Goal: Information Seeking & Learning: Understand process/instructions

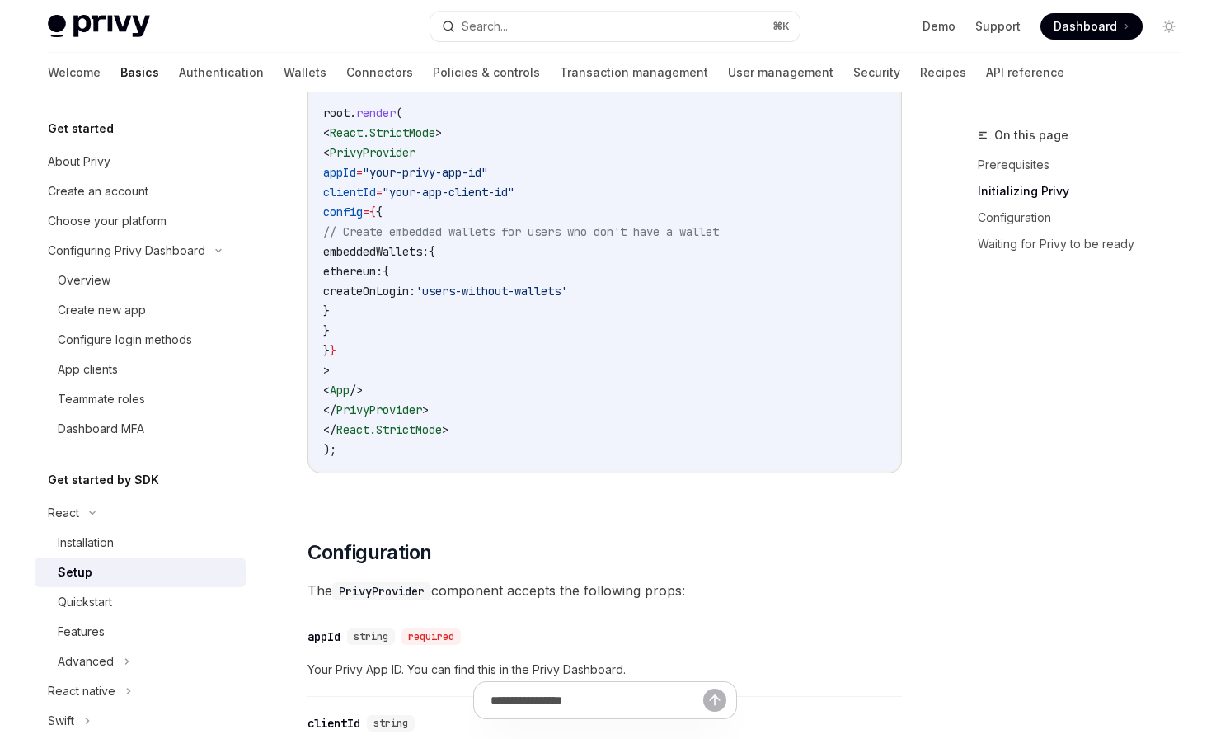
scroll to position [232, 0]
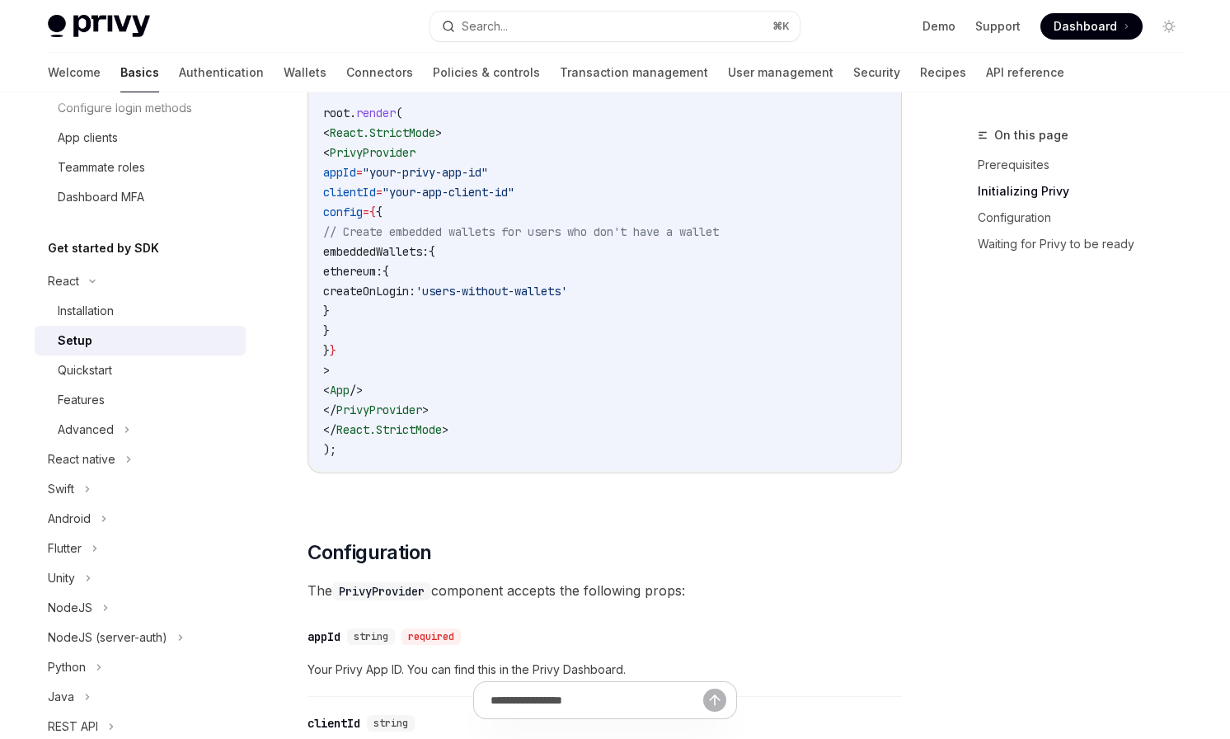
click at [642, 351] on code "import React from 'react' ; import ReactDOM from 'react-dom/client' ; import '.…" at bounding box center [604, 172] width 563 height 574
click at [445, 192] on span ""your-app-client-id"" at bounding box center [449, 192] width 132 height 15
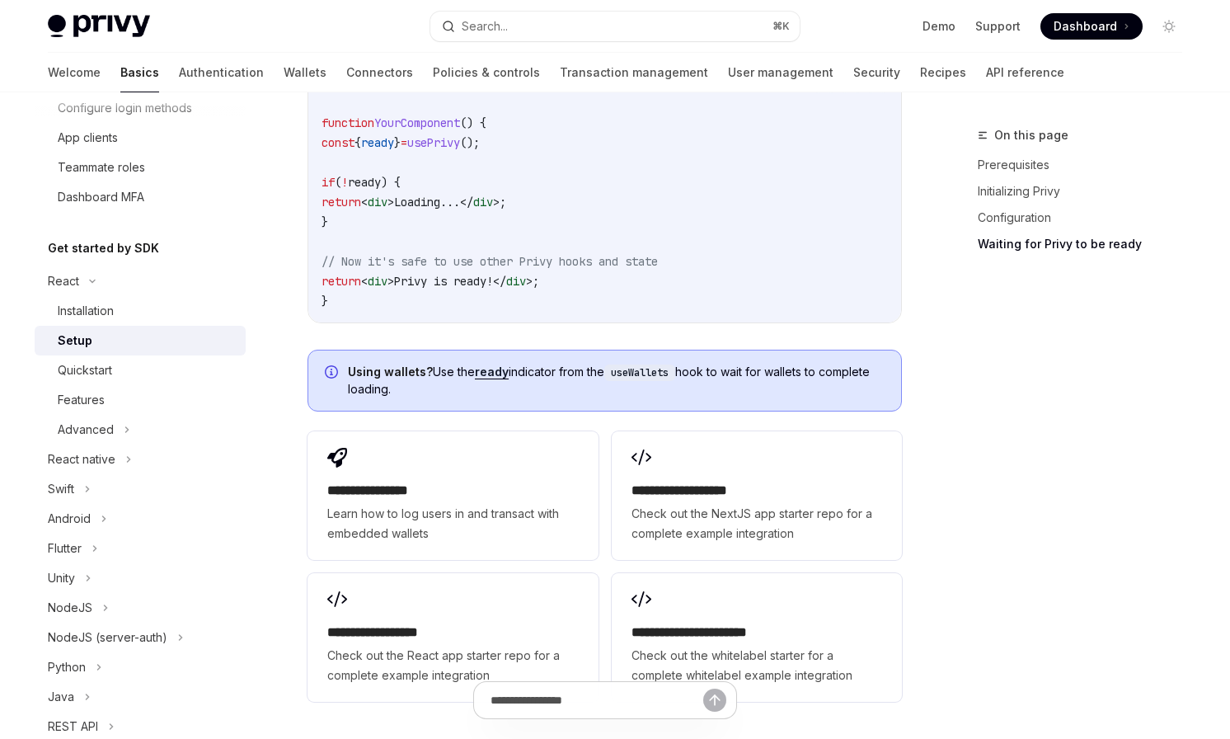
scroll to position [2020, 0]
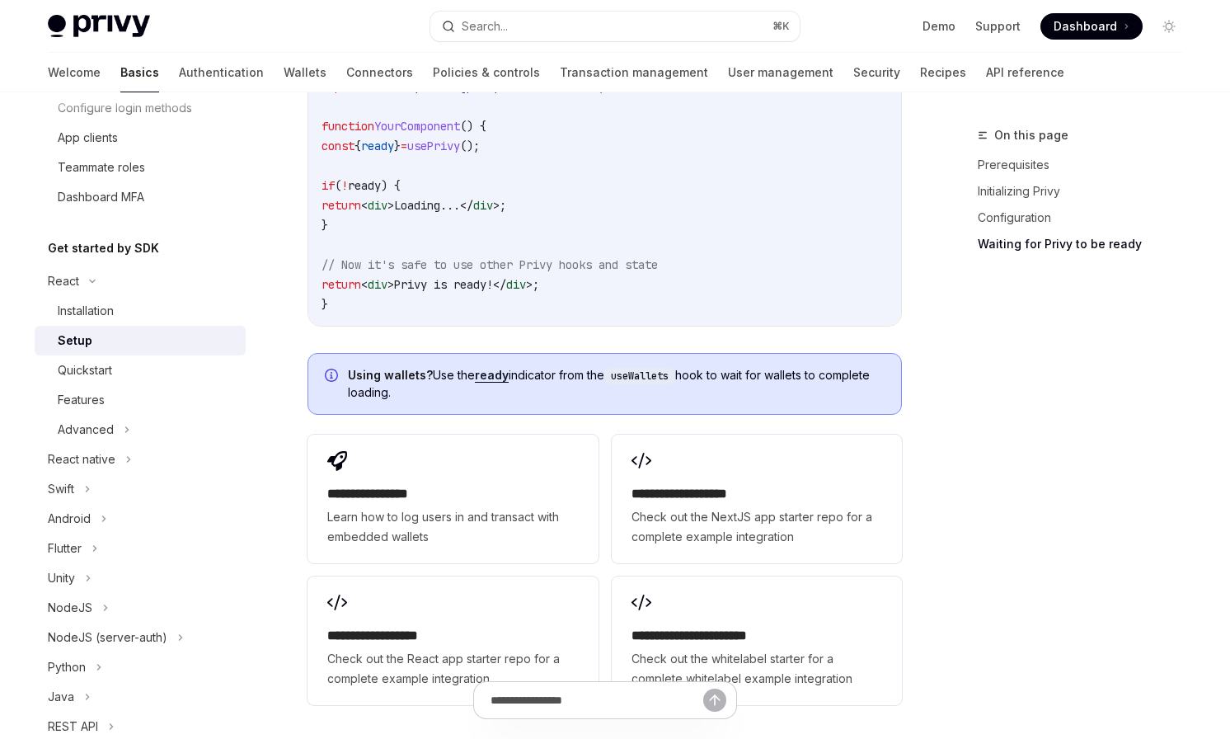
copy span "Using wallets? Use the ready indicator from the useWallets hook to wait for wal…"
drag, startPoint x: 426, startPoint y: 399, endPoint x: 345, endPoint y: 374, distance: 84.8
click at [345, 374] on div "Using wallets? Use the ready indicator from the useWallets hook to wait for wal…" at bounding box center [605, 384] width 595 height 62
click at [386, 302] on code "import { usePrivy } from '@privy-io/react-auth' ; function YourComponent () { c…" at bounding box center [605, 195] width 566 height 237
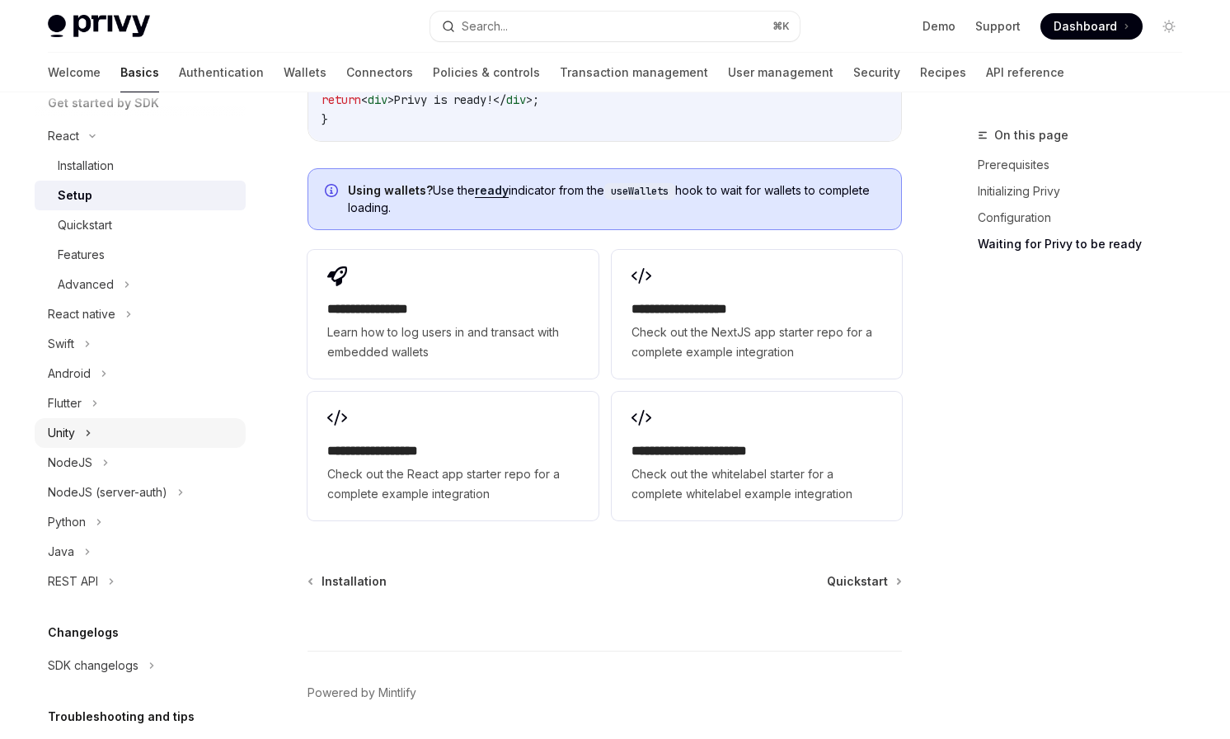
scroll to position [389, 0]
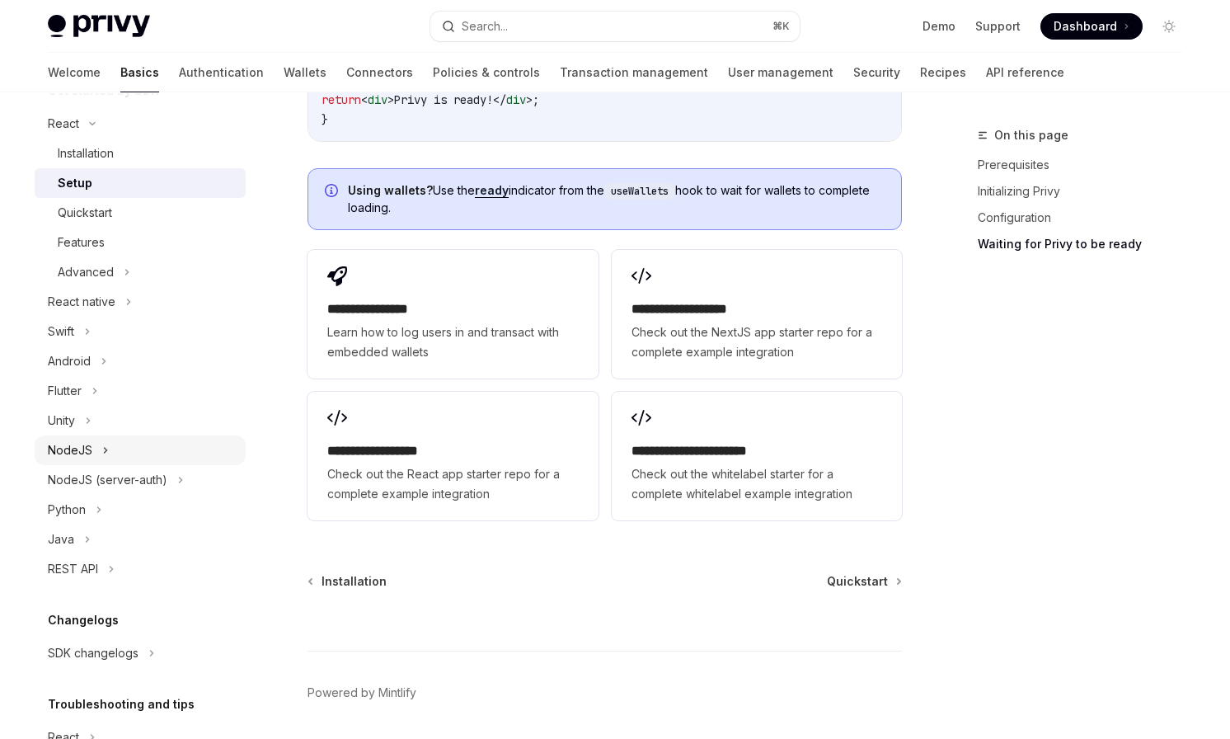
click at [105, 454] on icon at bounding box center [105, 450] width 7 height 20
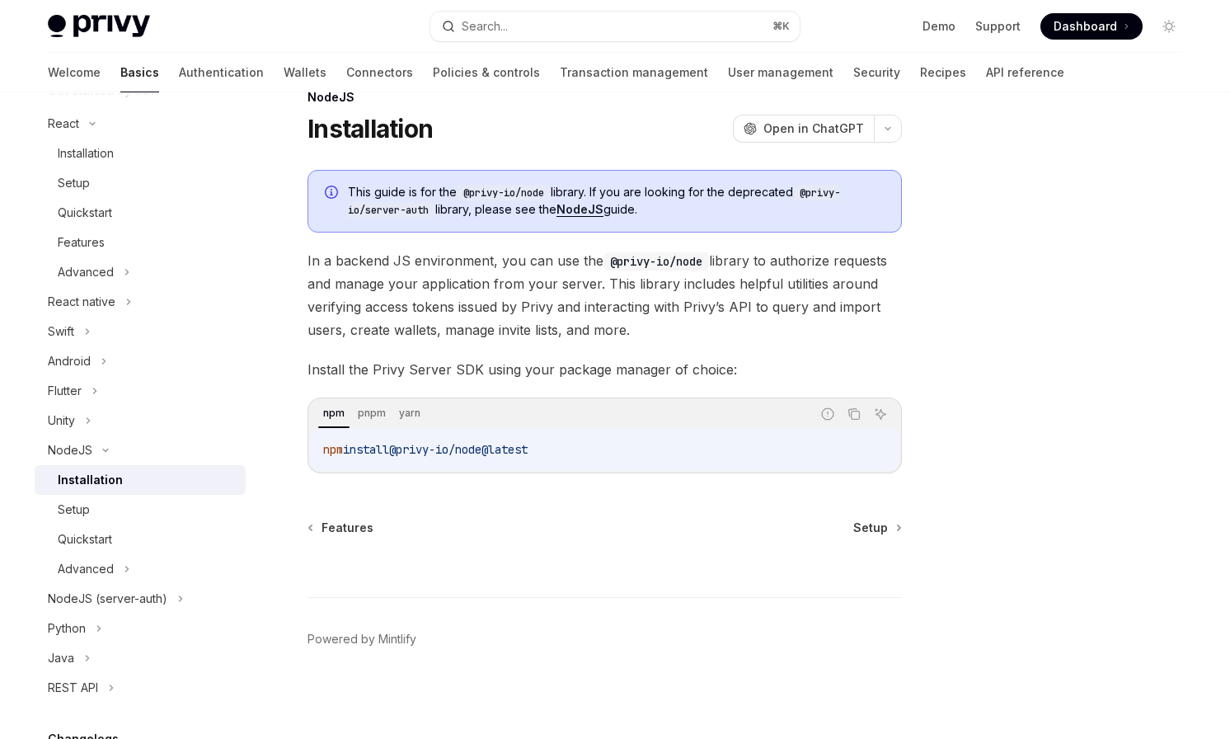
drag, startPoint x: 566, startPoint y: 453, endPoint x: 404, endPoint y: 448, distance: 161.7
click at [404, 448] on code "npm install @privy-io/node@latest" at bounding box center [604, 449] width 563 height 20
copy span "@privy-io/node@latest"
click at [133, 504] on div "Setup" at bounding box center [147, 510] width 178 height 20
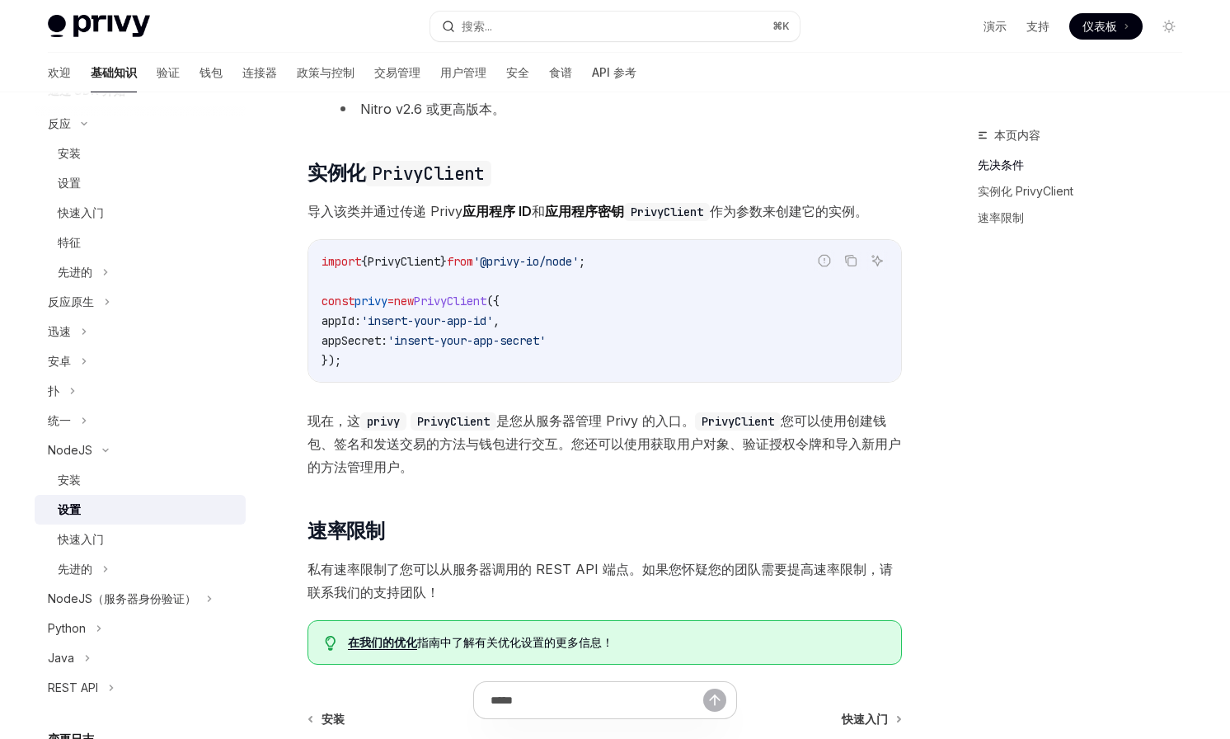
scroll to position [425, 0]
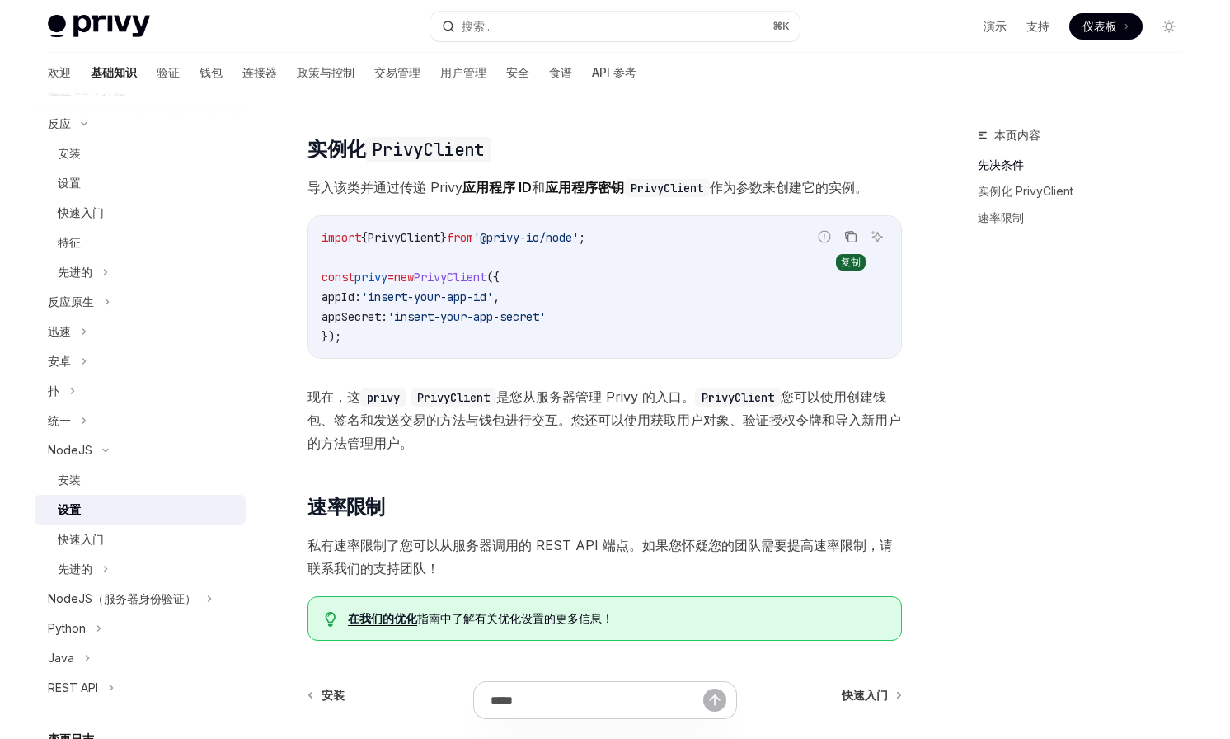
click at [848, 241] on icon "复制代码块中的内容" at bounding box center [850, 236] width 13 height 13
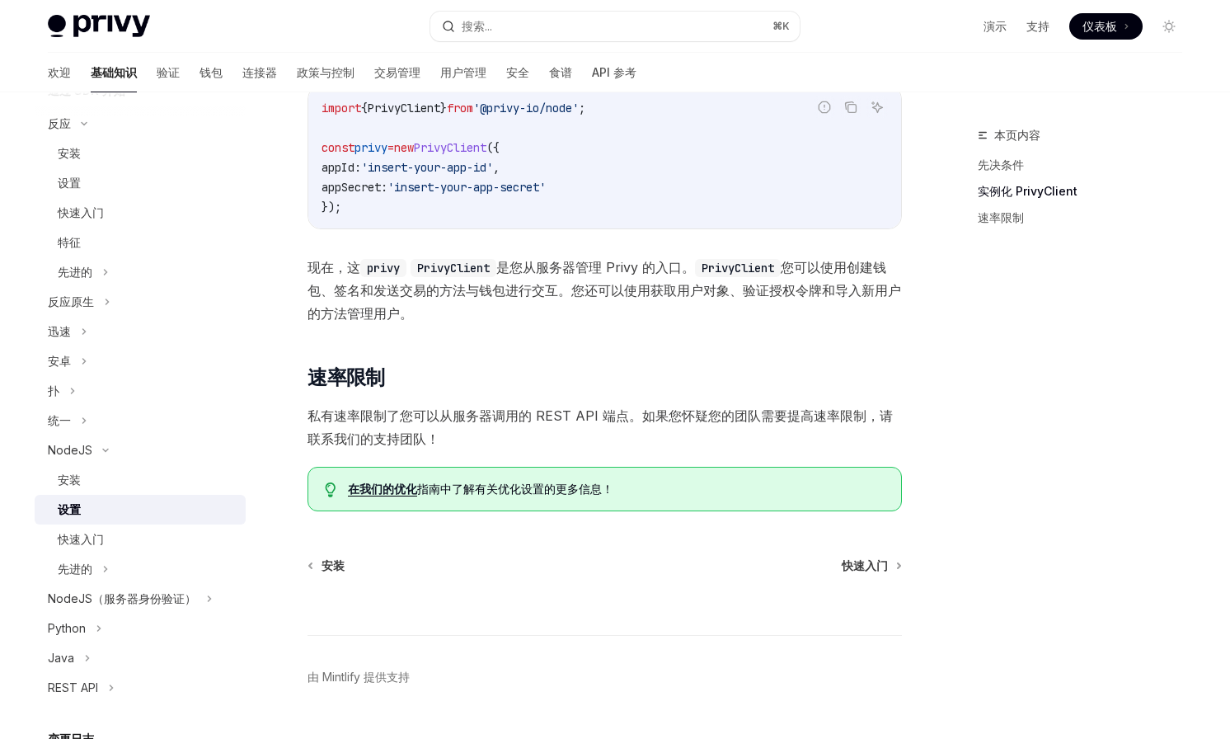
scroll to position [565, 0]
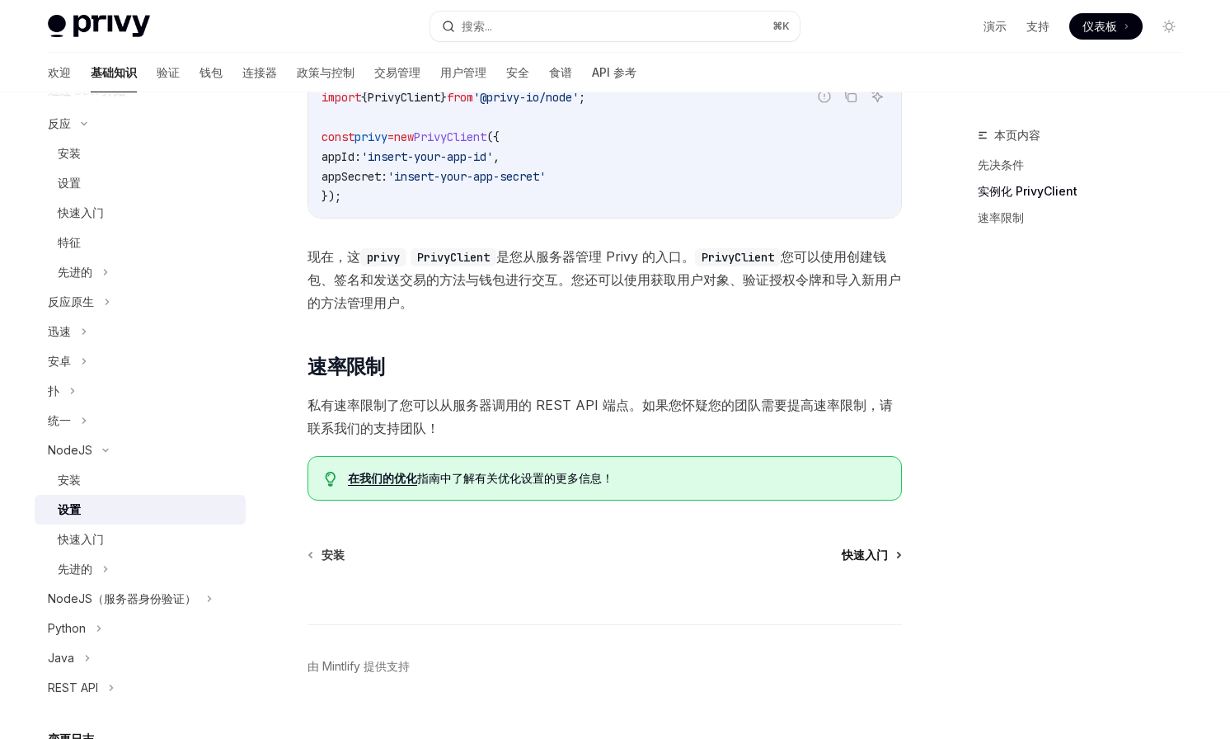
click at [873, 555] on font "快速入门" at bounding box center [865, 555] width 46 height 14
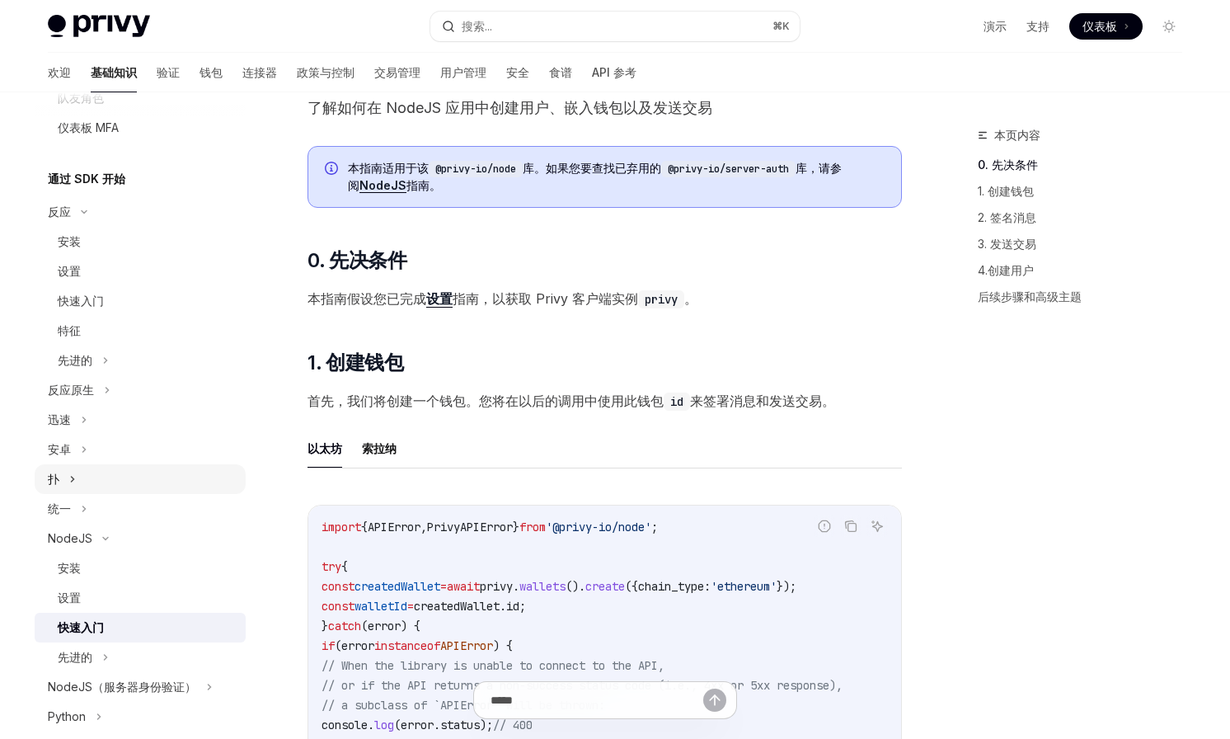
scroll to position [284, 0]
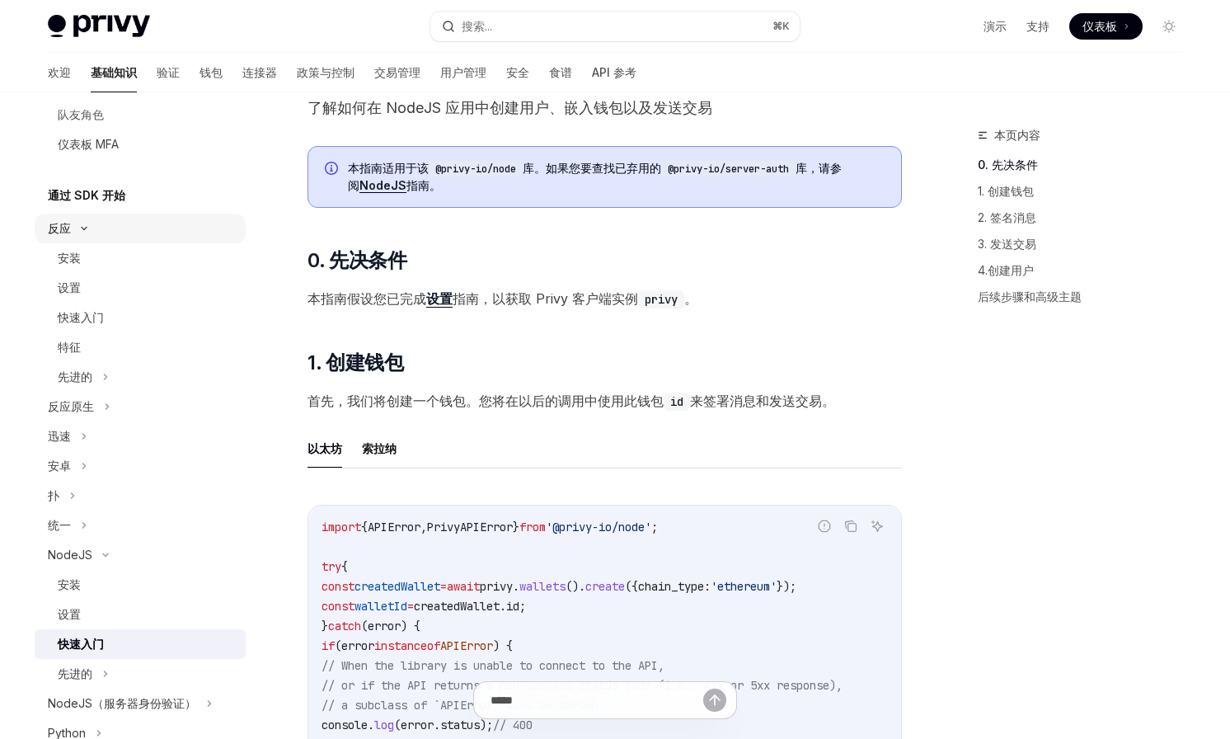
click at [96, 223] on button "反应" at bounding box center [140, 229] width 211 height 30
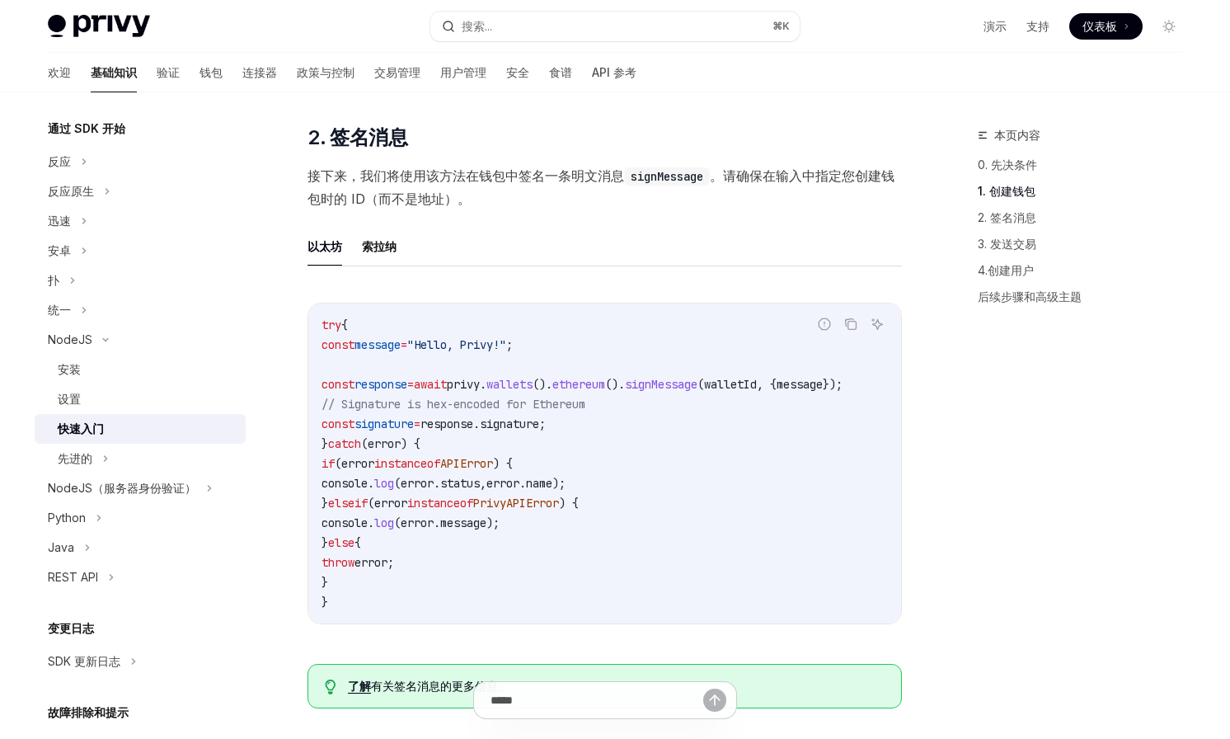
scroll to position [1097, 0]
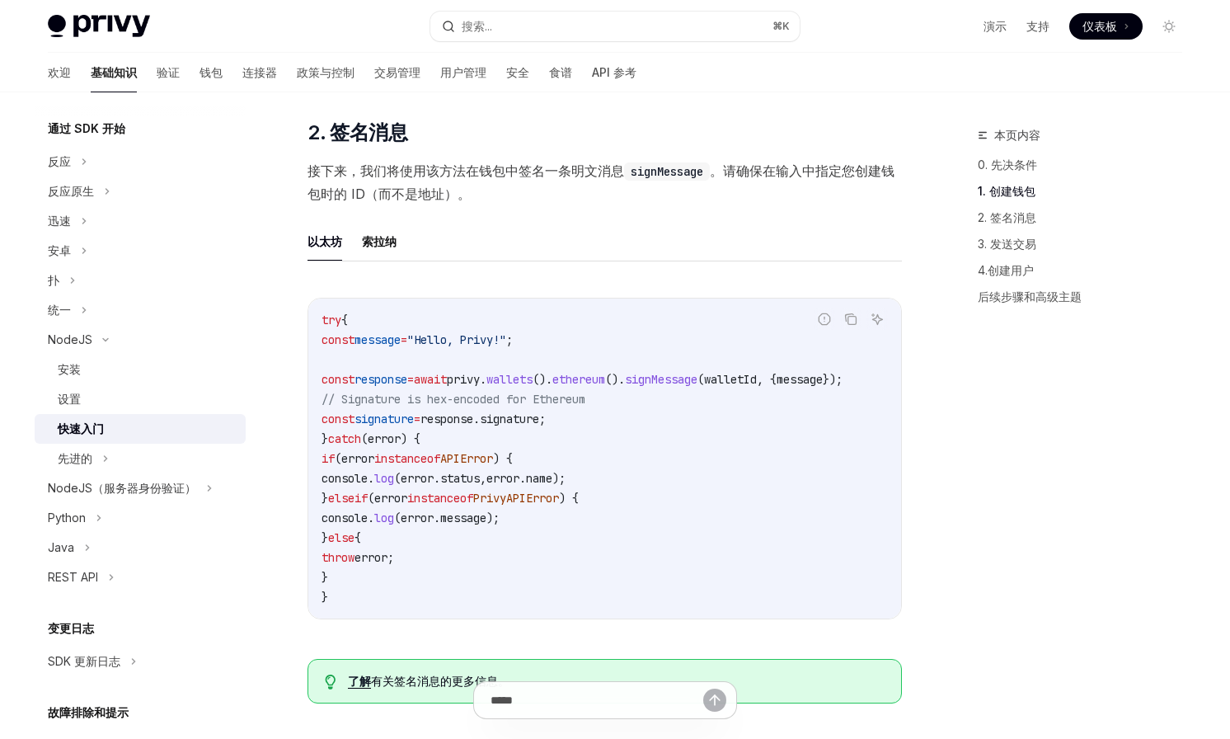
click at [397, 247] on ul "以太坊 索拉纳" at bounding box center [605, 242] width 595 height 40
click at [384, 247] on font "索拉纳" at bounding box center [379, 241] width 35 height 14
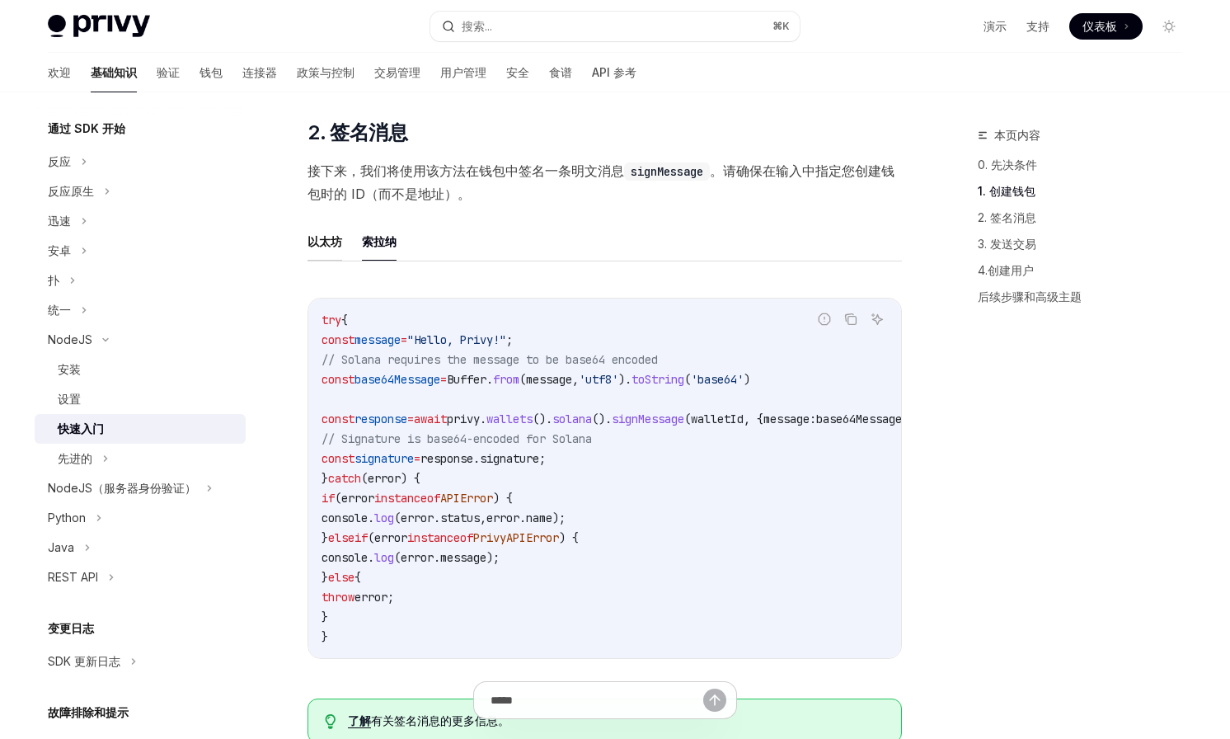
click at [327, 248] on font "以太坊" at bounding box center [325, 241] width 35 height 14
type textarea "*"
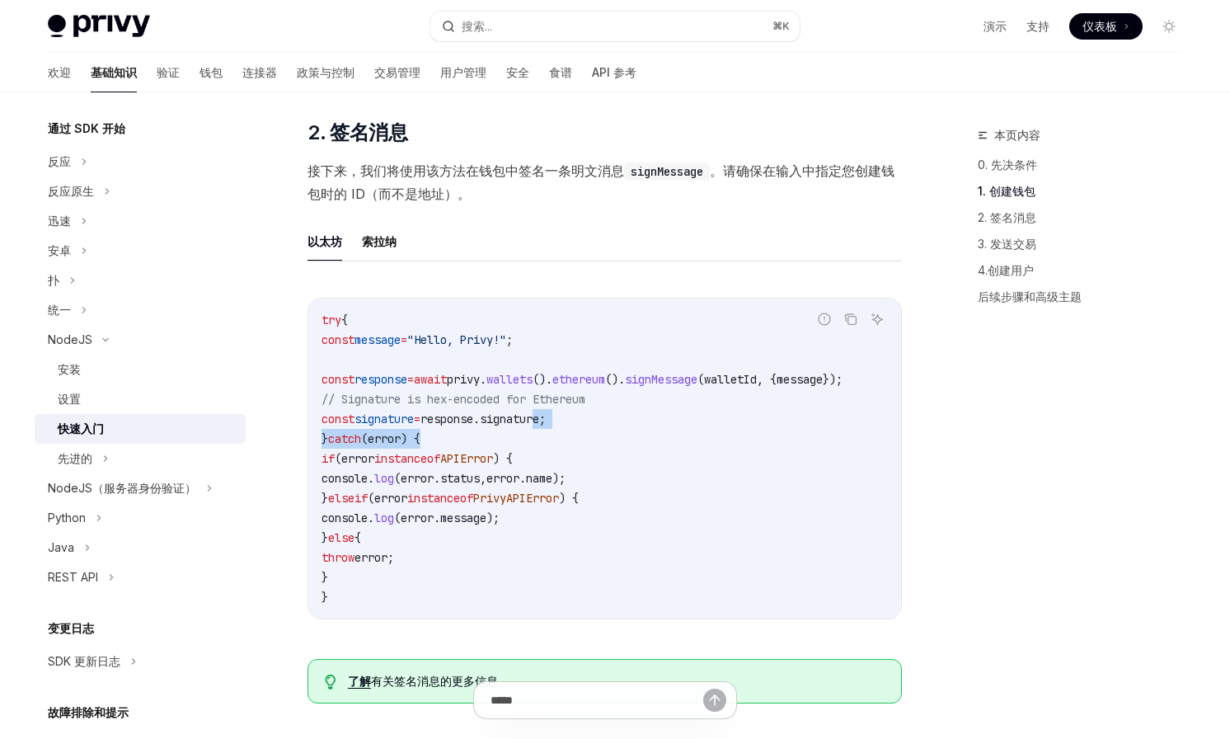
click at [580, 426] on code "try { const message = "Hello, Privy!" ; const response = await privy . wallets …" at bounding box center [605, 458] width 566 height 297
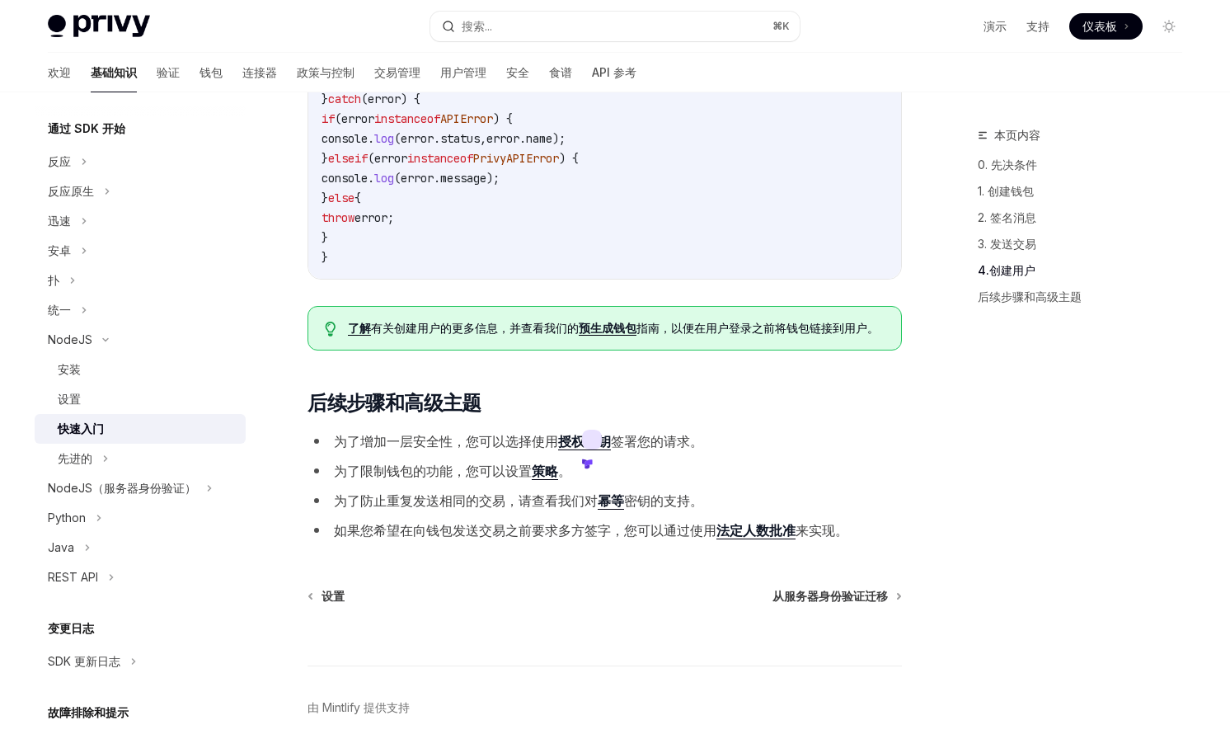
scroll to position [3039, 0]
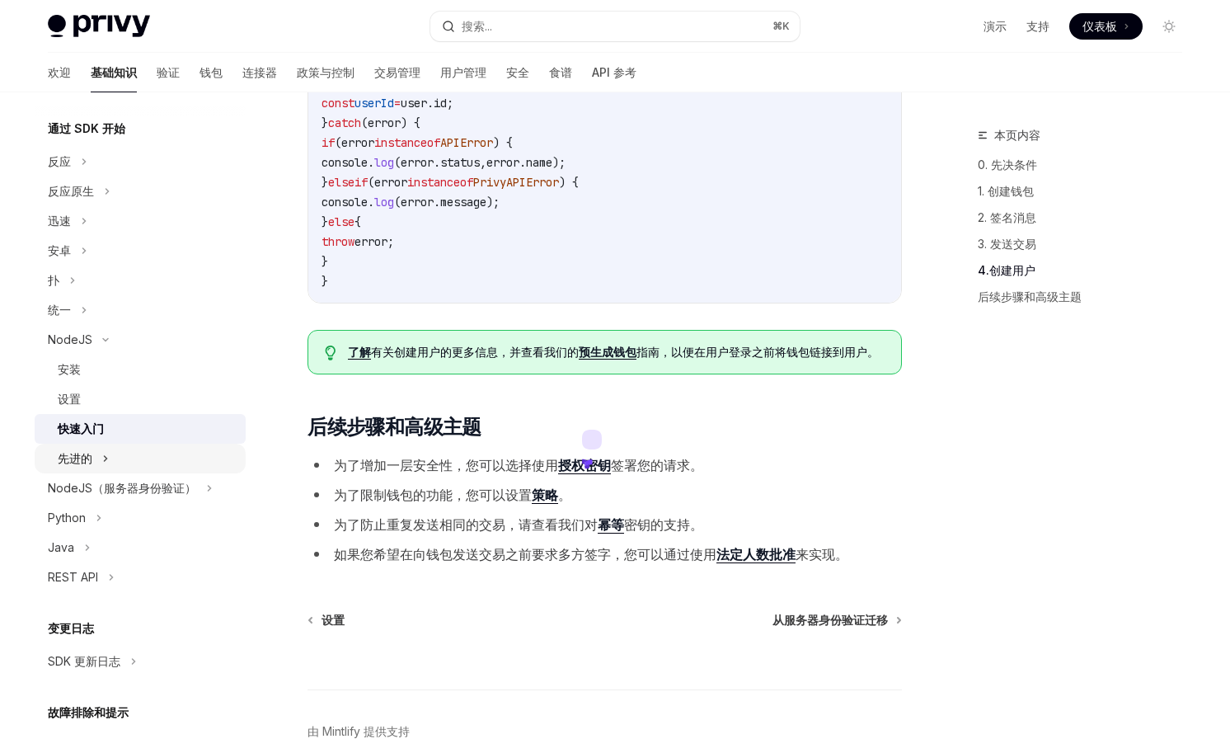
click at [101, 457] on button "先进的" at bounding box center [140, 459] width 211 height 30
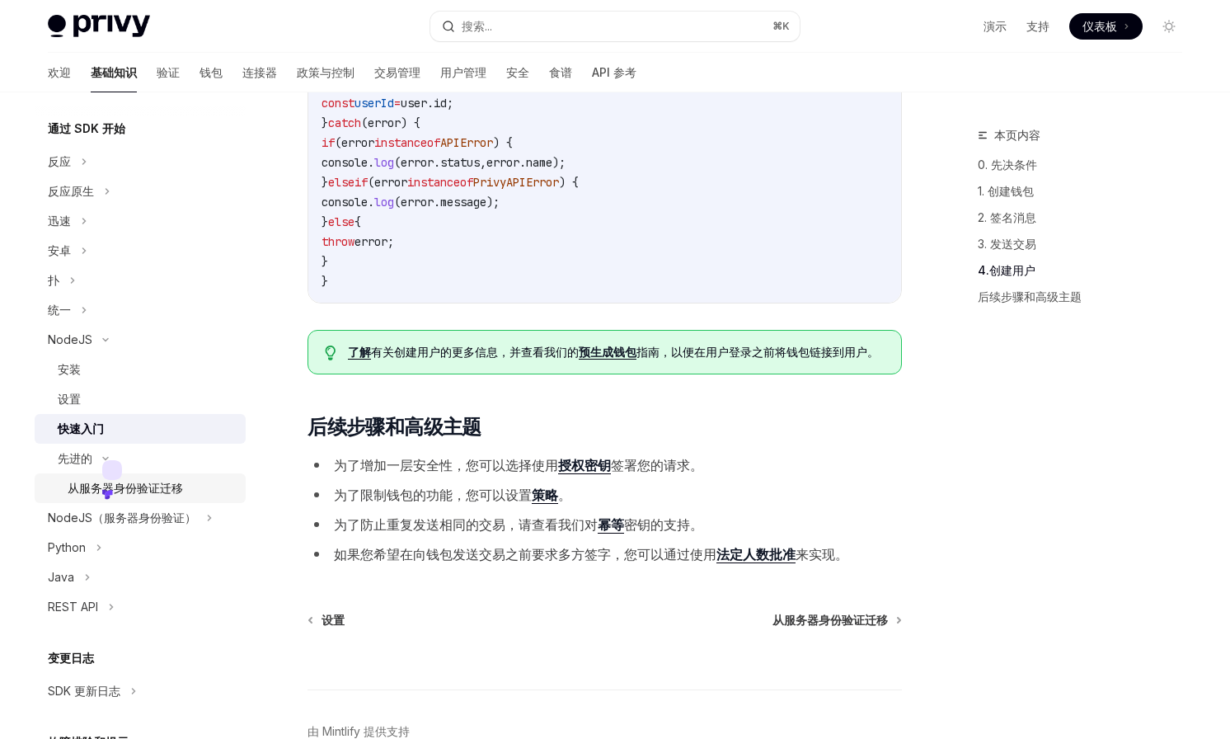
click at [139, 482] on font "从服务器身份验证迁移" at bounding box center [125, 488] width 115 height 14
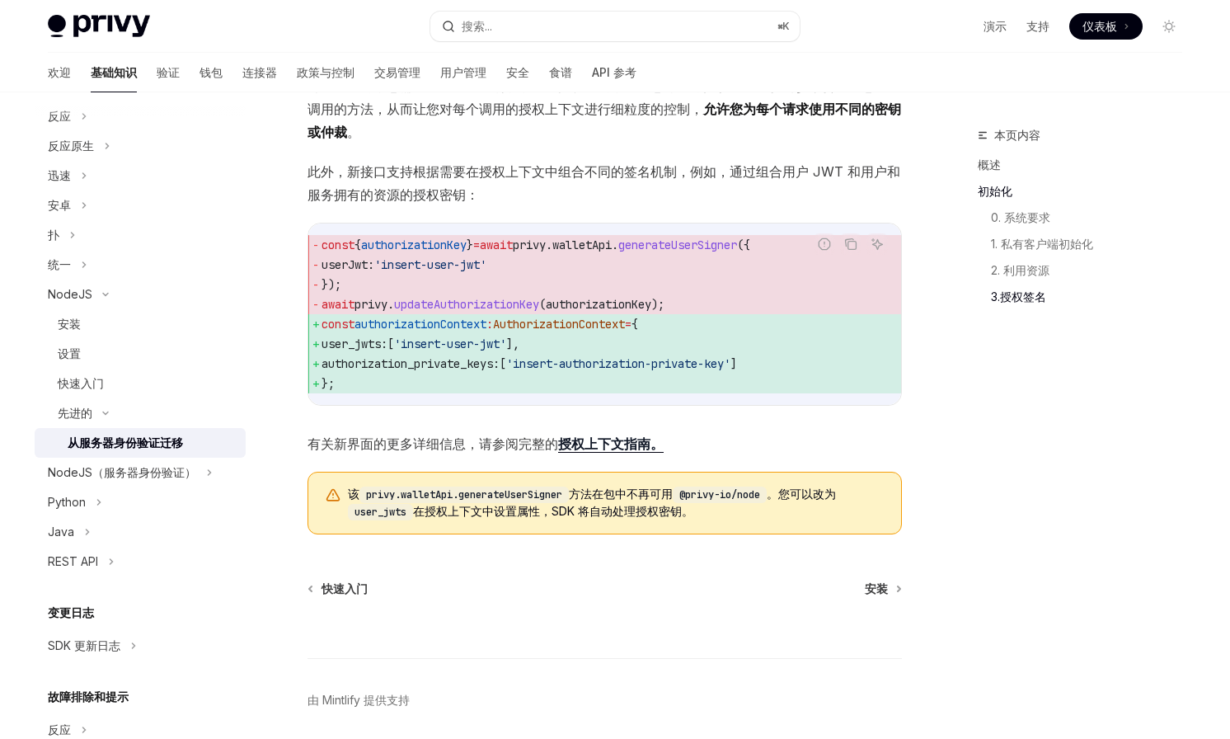
scroll to position [1904, 0]
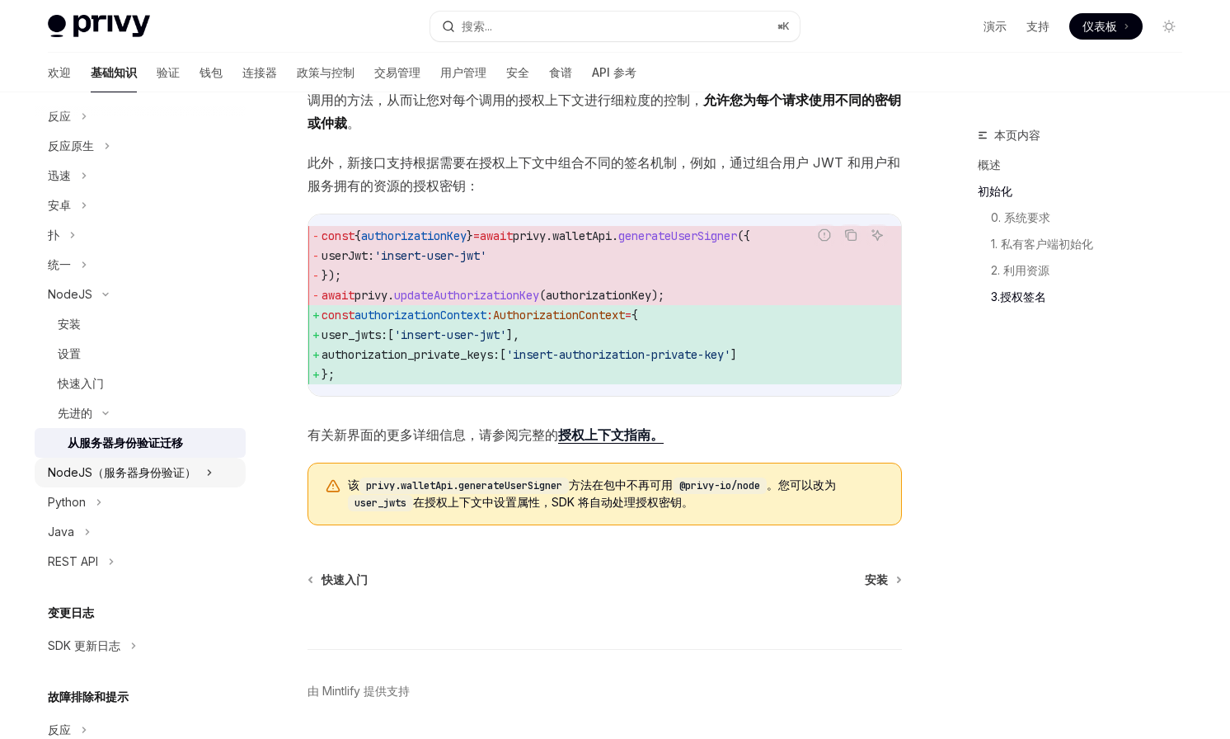
click at [158, 462] on button "NodeJS（服务器身份验证）" at bounding box center [140, 473] width 211 height 30
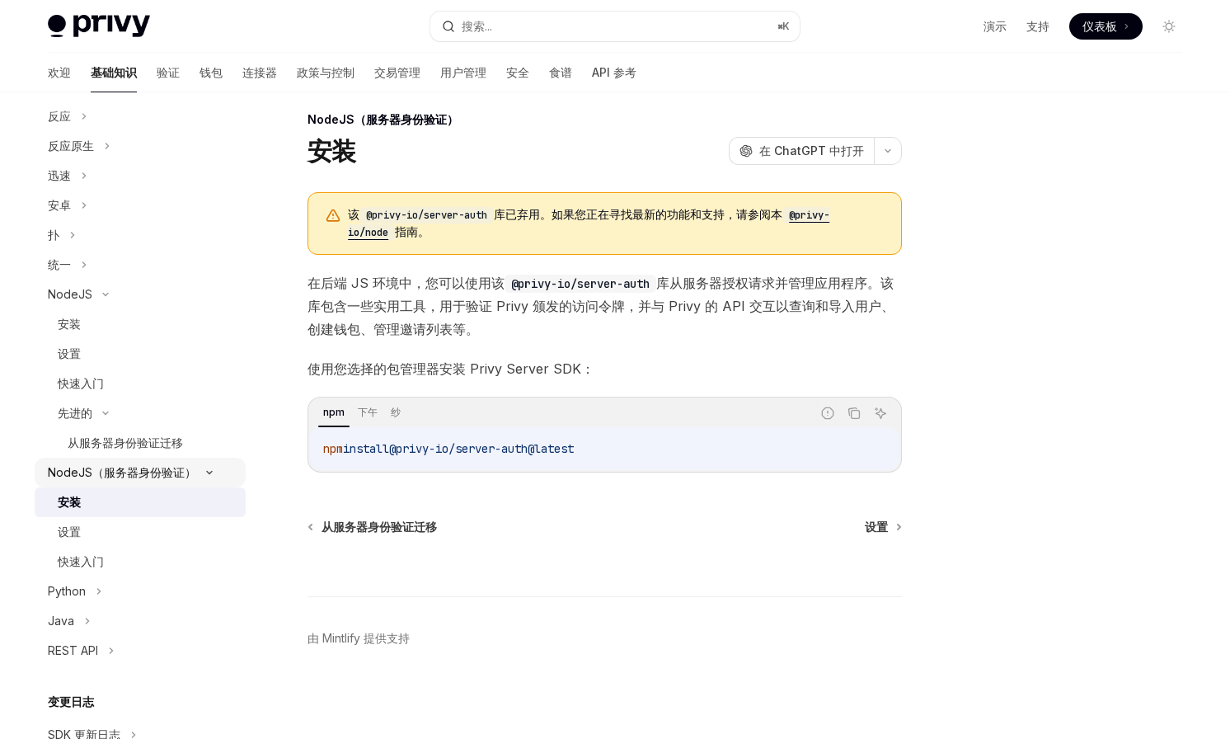
scroll to position [15, 0]
click at [131, 517] on link "设置" at bounding box center [140, 532] width 211 height 30
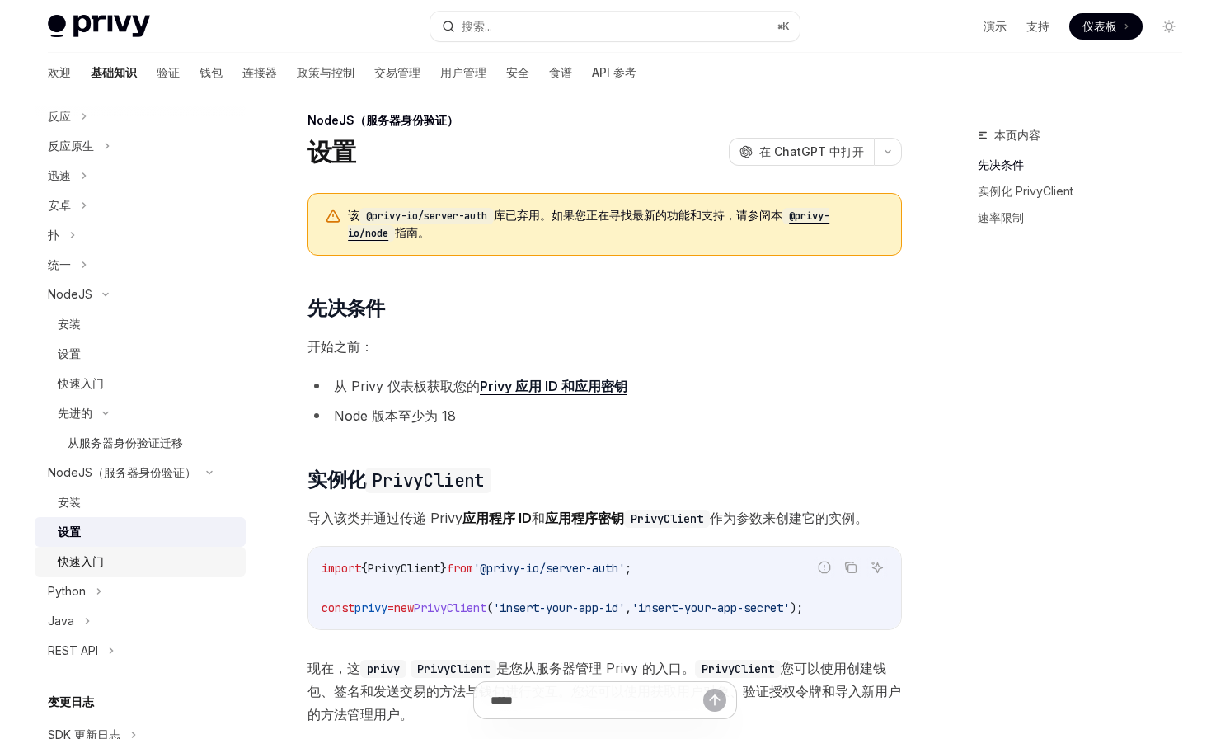
click at [78, 562] on font "快速入门" at bounding box center [81, 561] width 46 height 14
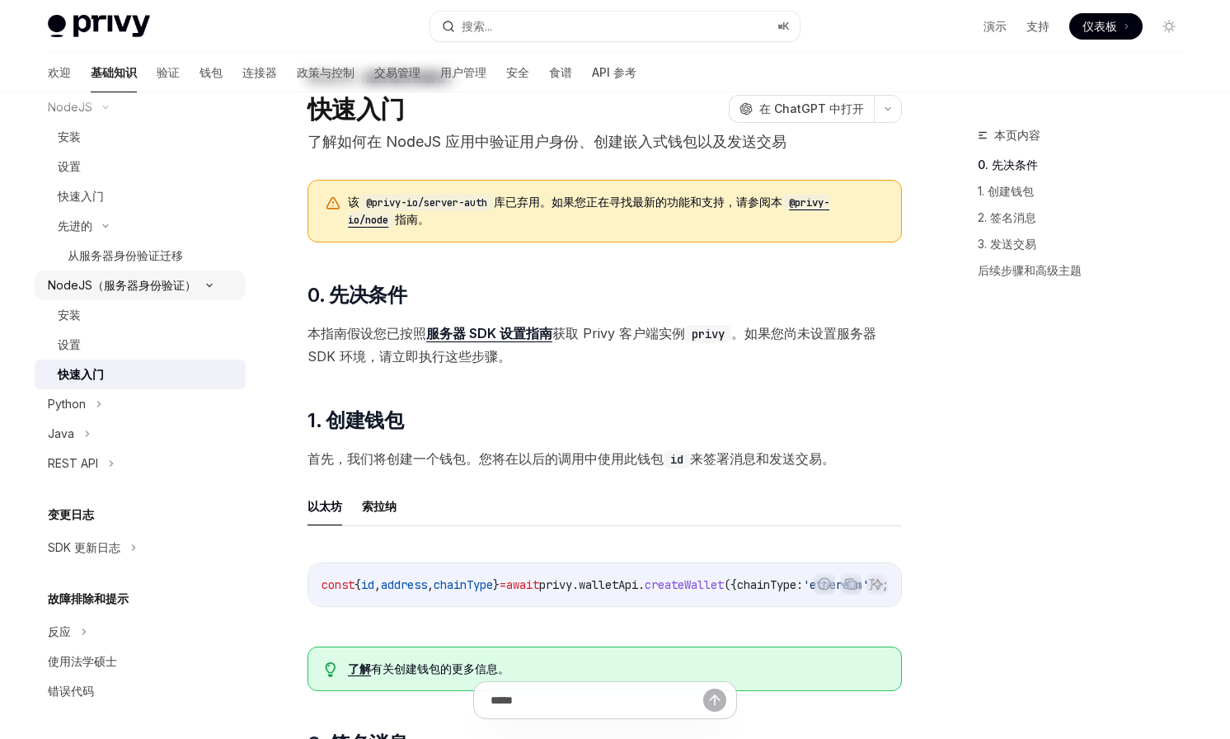
scroll to position [80, 0]
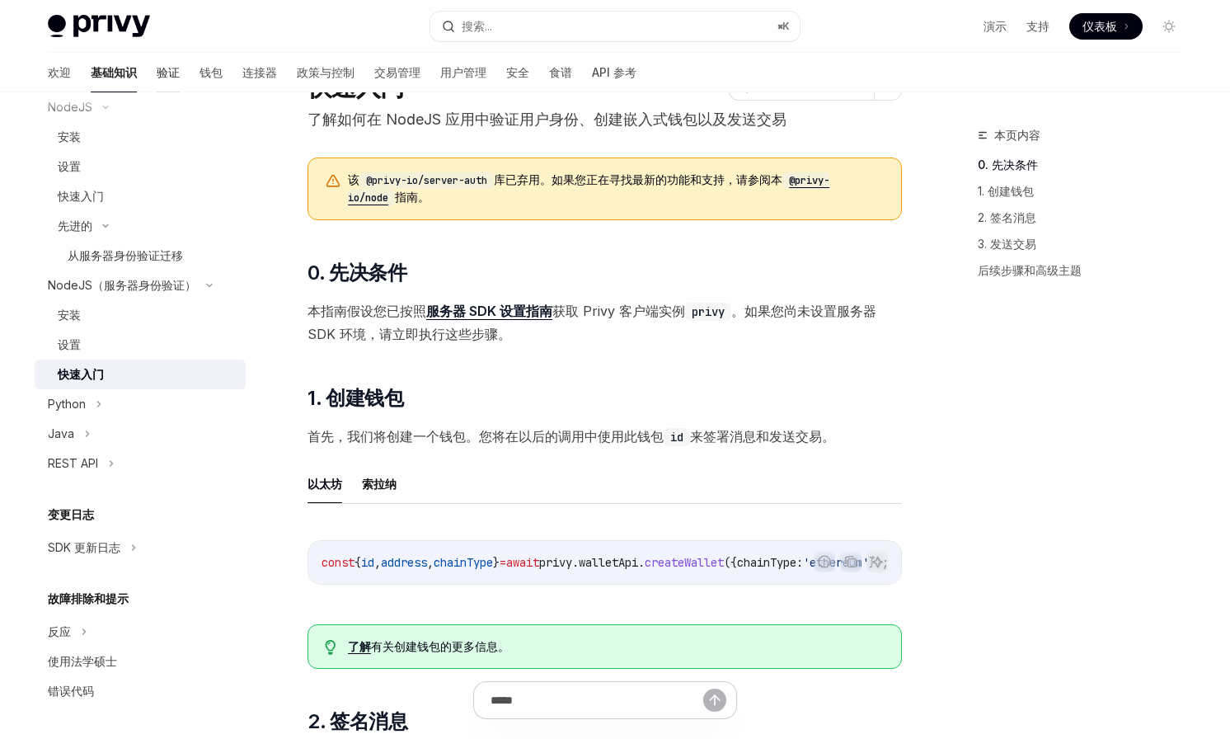
click at [157, 72] on font "验证" at bounding box center [168, 72] width 23 height 14
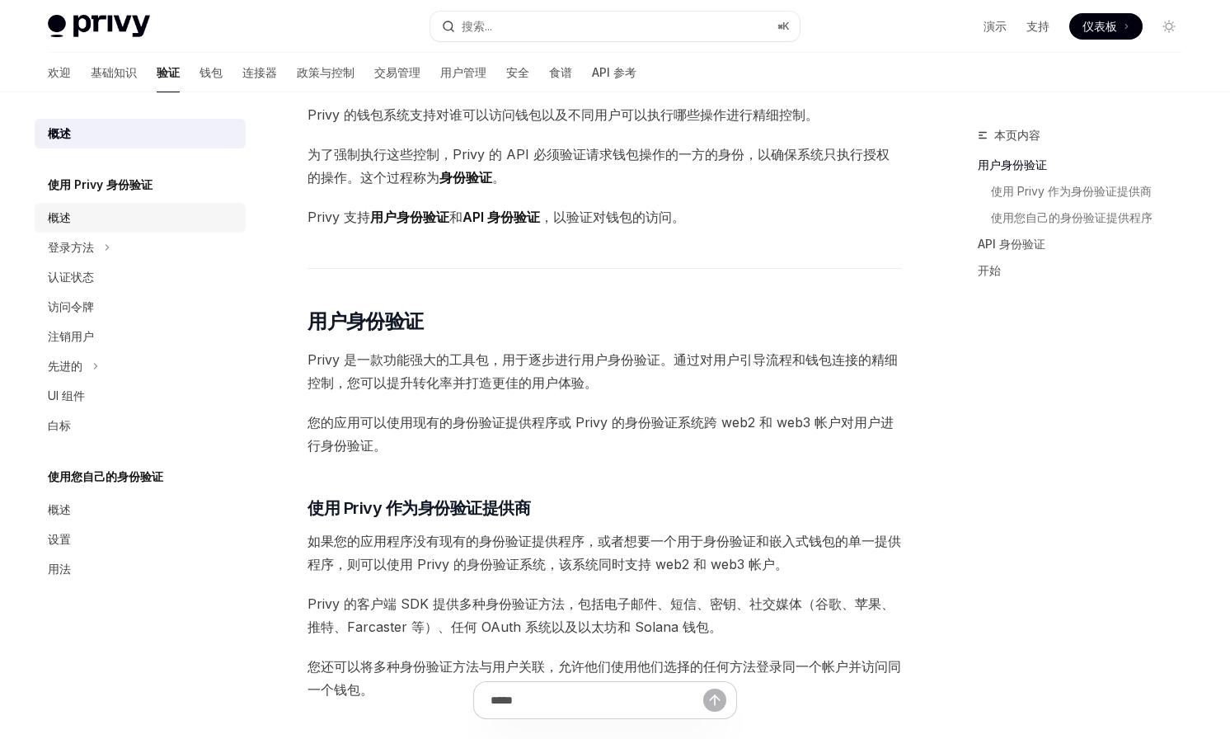
click at [110, 230] on link "概述" at bounding box center [140, 218] width 211 height 30
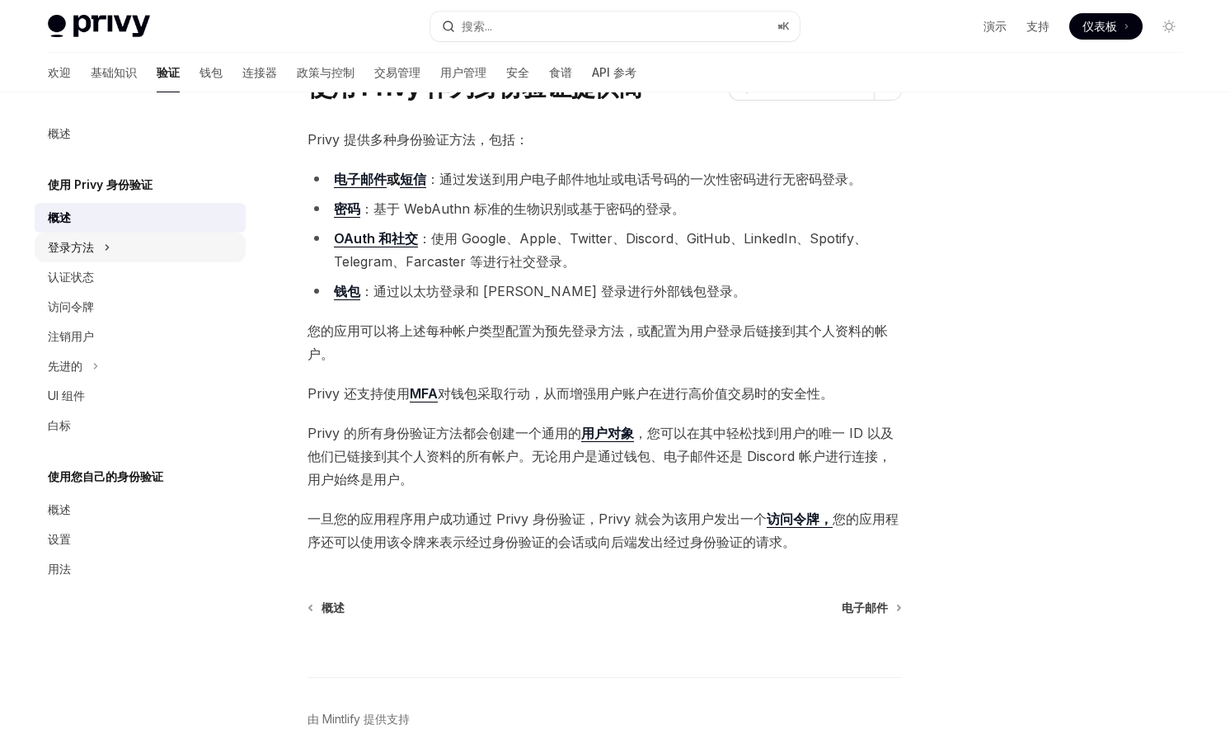
click at [104, 261] on button "登录方法" at bounding box center [140, 248] width 211 height 30
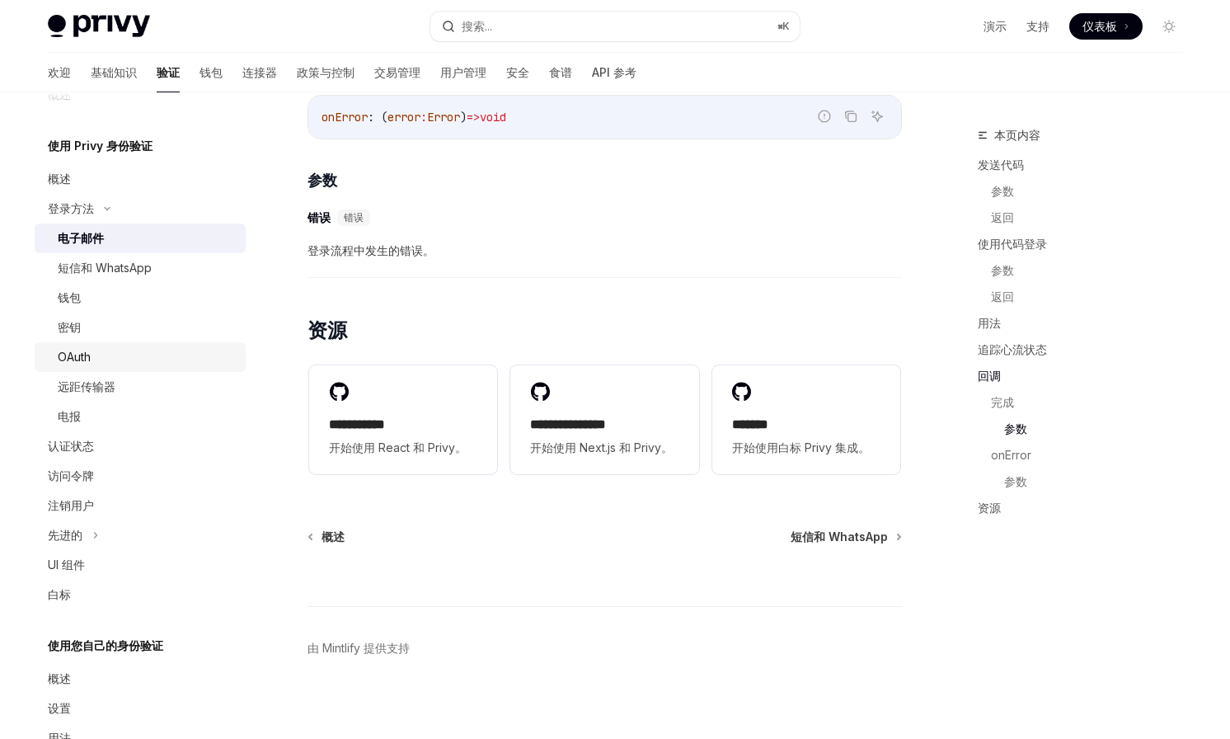
scroll to position [40, 0]
click at [93, 435] on div "认证状态" at bounding box center [71, 445] width 46 height 20
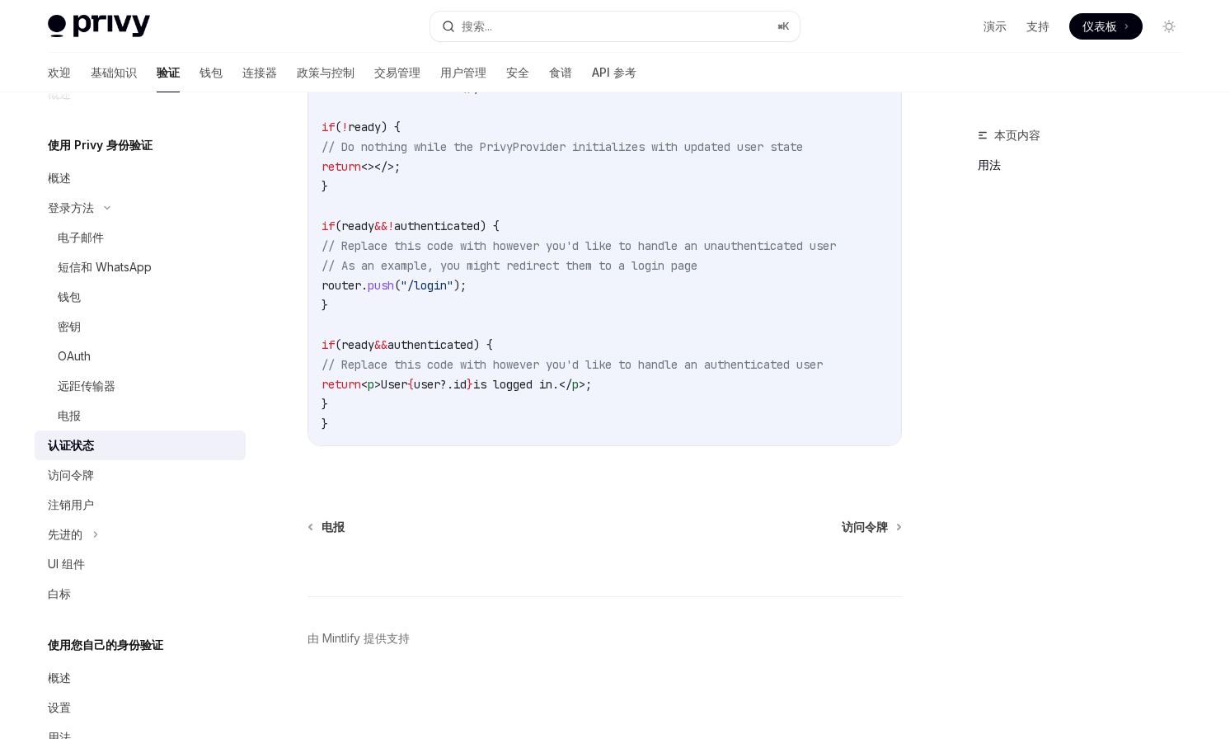
scroll to position [624, 0]
click at [102, 476] on div "访问令牌" at bounding box center [142, 475] width 188 height 20
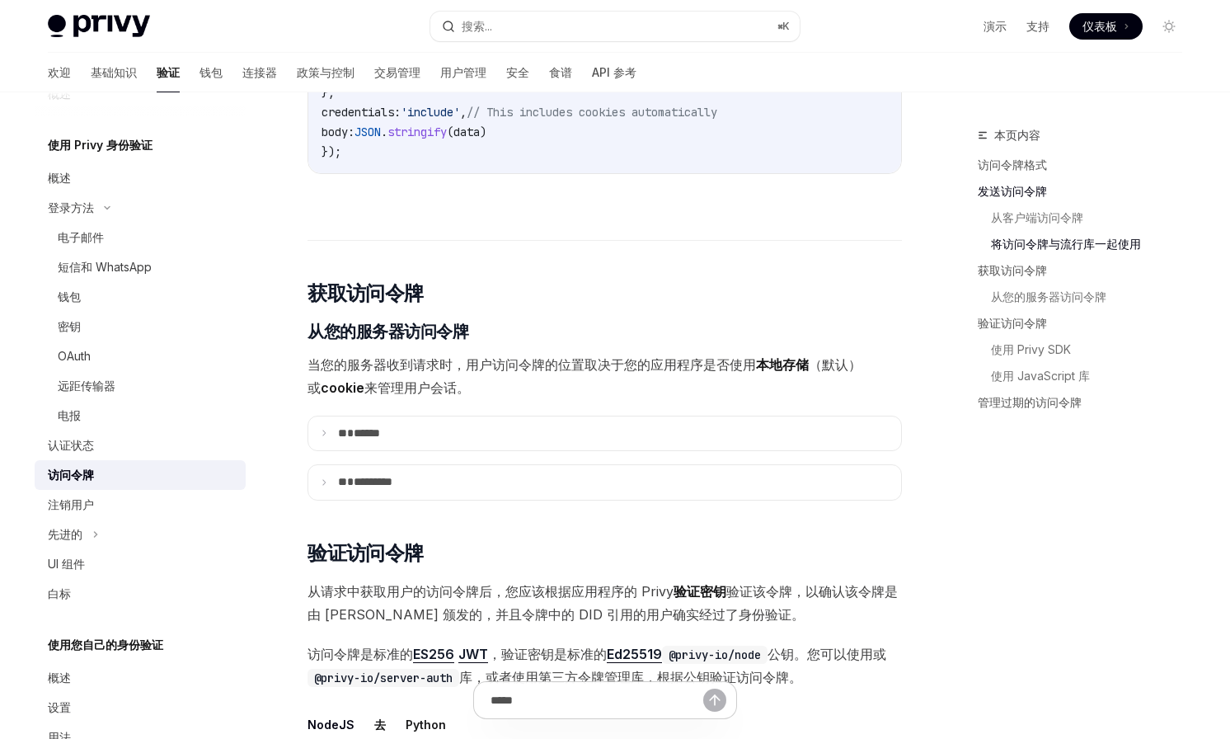
scroll to position [1835, 0]
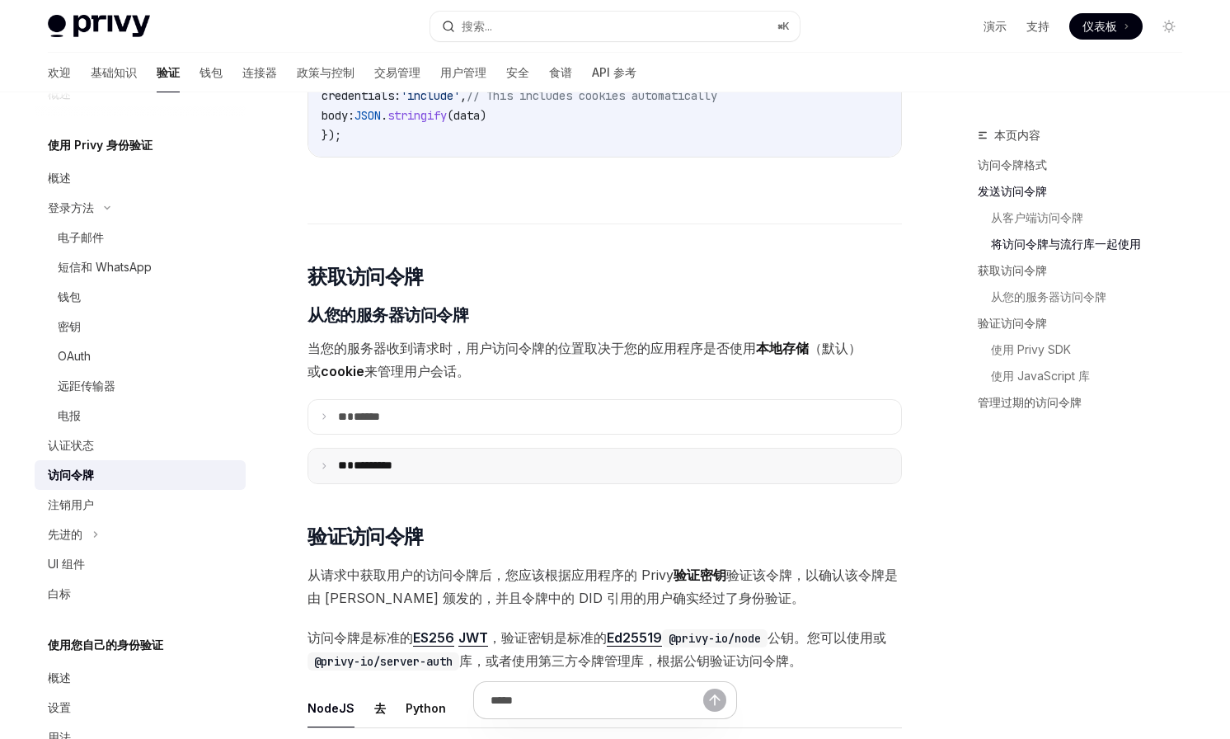
click at [392, 462] on font "*********" at bounding box center [373, 465] width 39 height 12
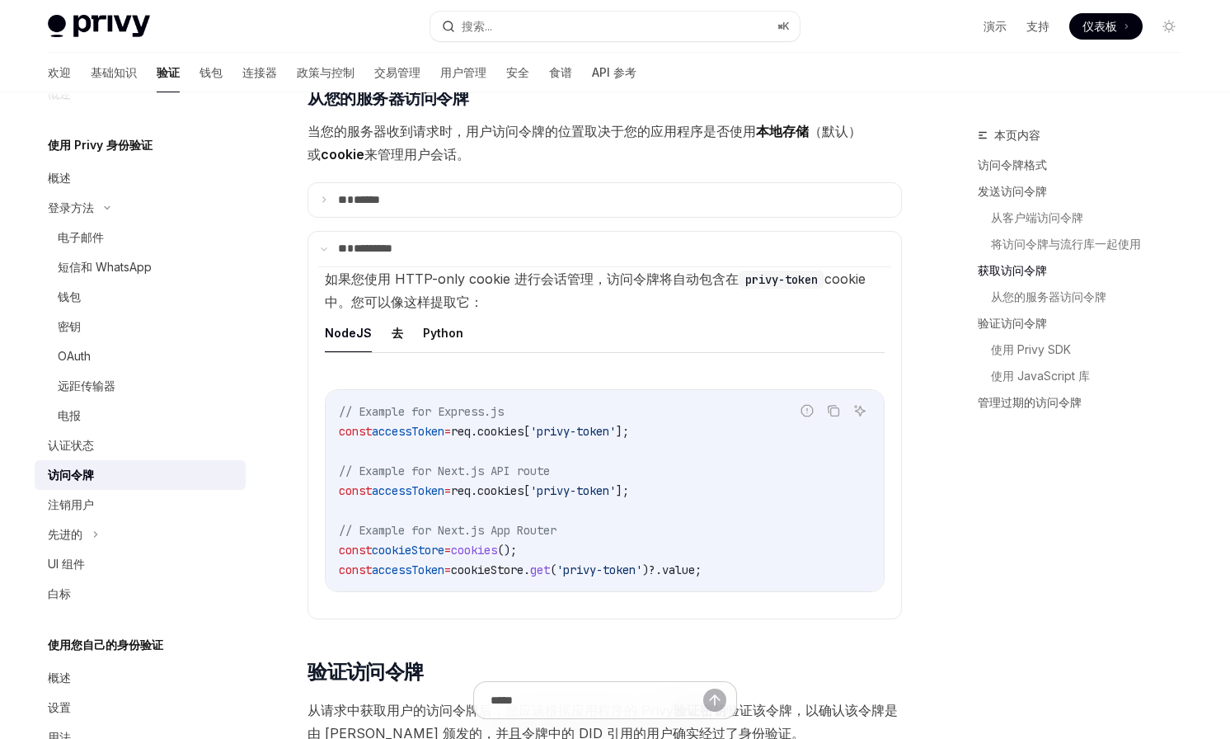
scroll to position [2035, 0]
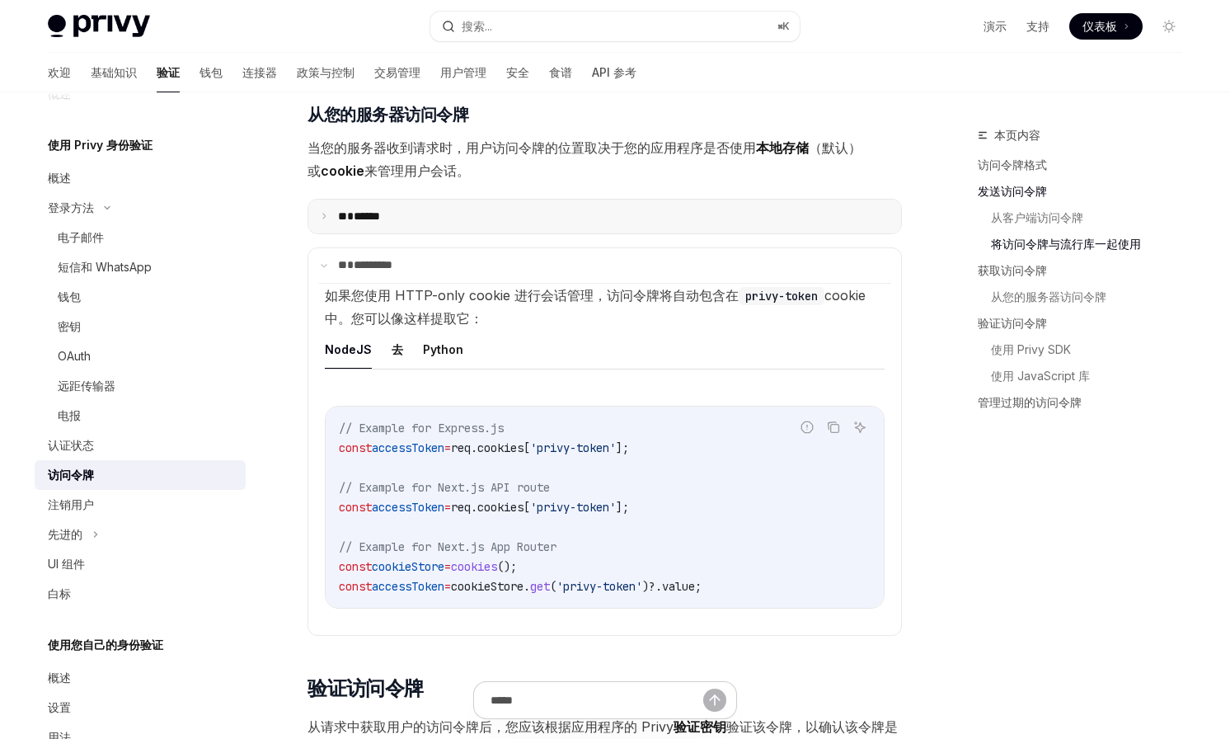
click at [420, 222] on p "** ******" at bounding box center [386, 216] width 96 height 15
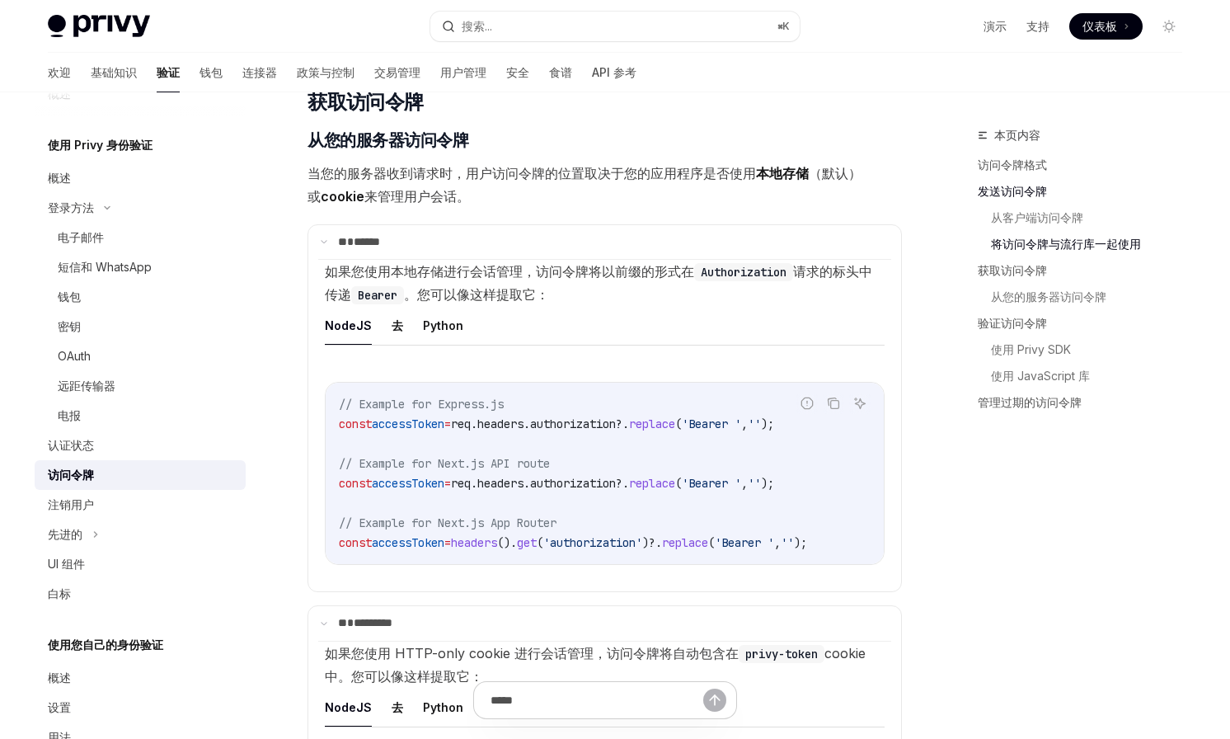
scroll to position [1980, 0]
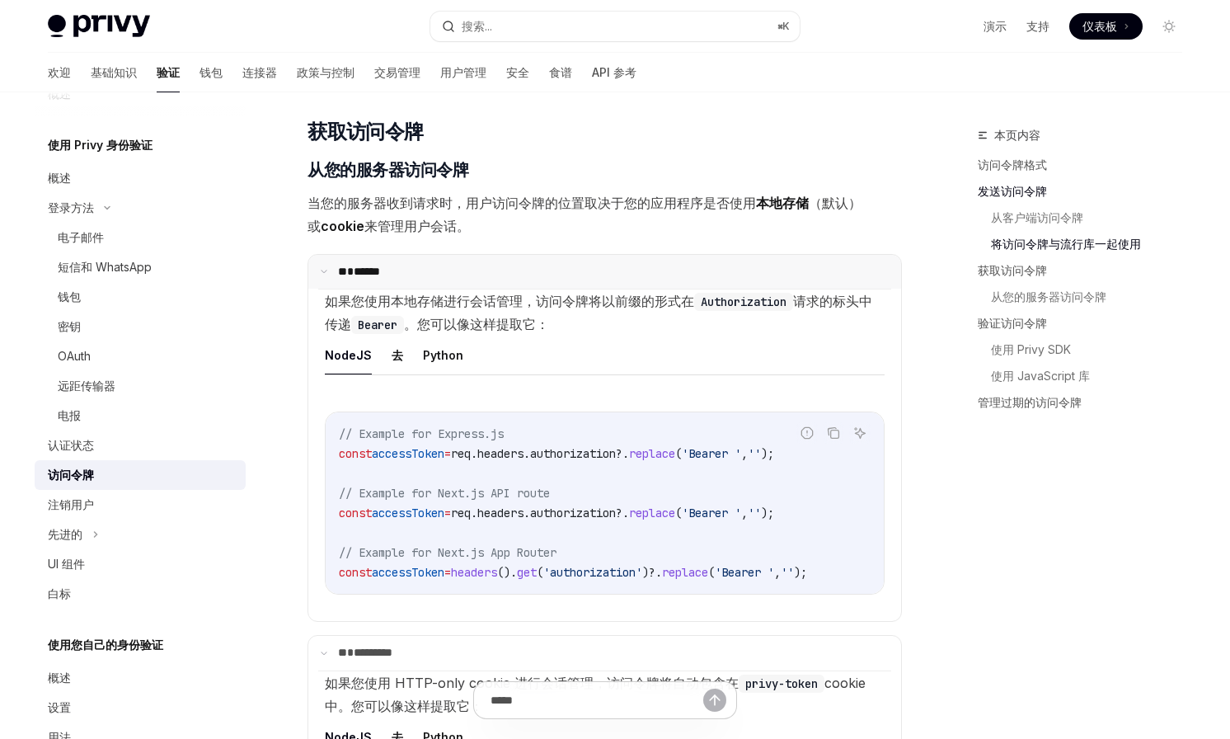
click at [380, 267] on font "******" at bounding box center [367, 272] width 26 height 12
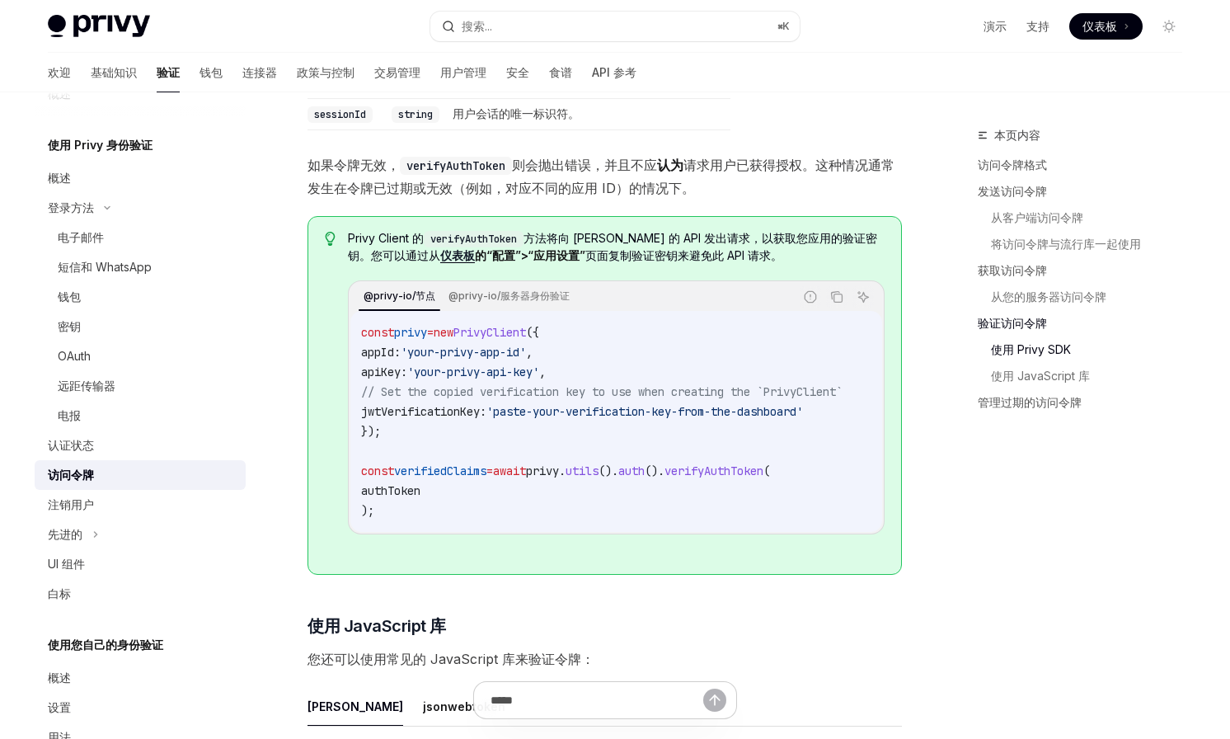
scroll to position [0, 0]
drag, startPoint x: 846, startPoint y: 396, endPoint x: 375, endPoint y: 404, distance: 470.9
click at [375, 404] on code "const privy = new PrivyClient ({ appId: 'your-privy-app-id' , apiKey: 'your-pri…" at bounding box center [624, 421] width 521 height 198
copy span "// Set the copied verification key to use when creating the `PrivyClient`"
click at [416, 452] on code "const privy = new PrivyClient ({ appId: 'your-privy-app-id' , apiKey: 'your-pri…" at bounding box center [624, 421] width 521 height 198
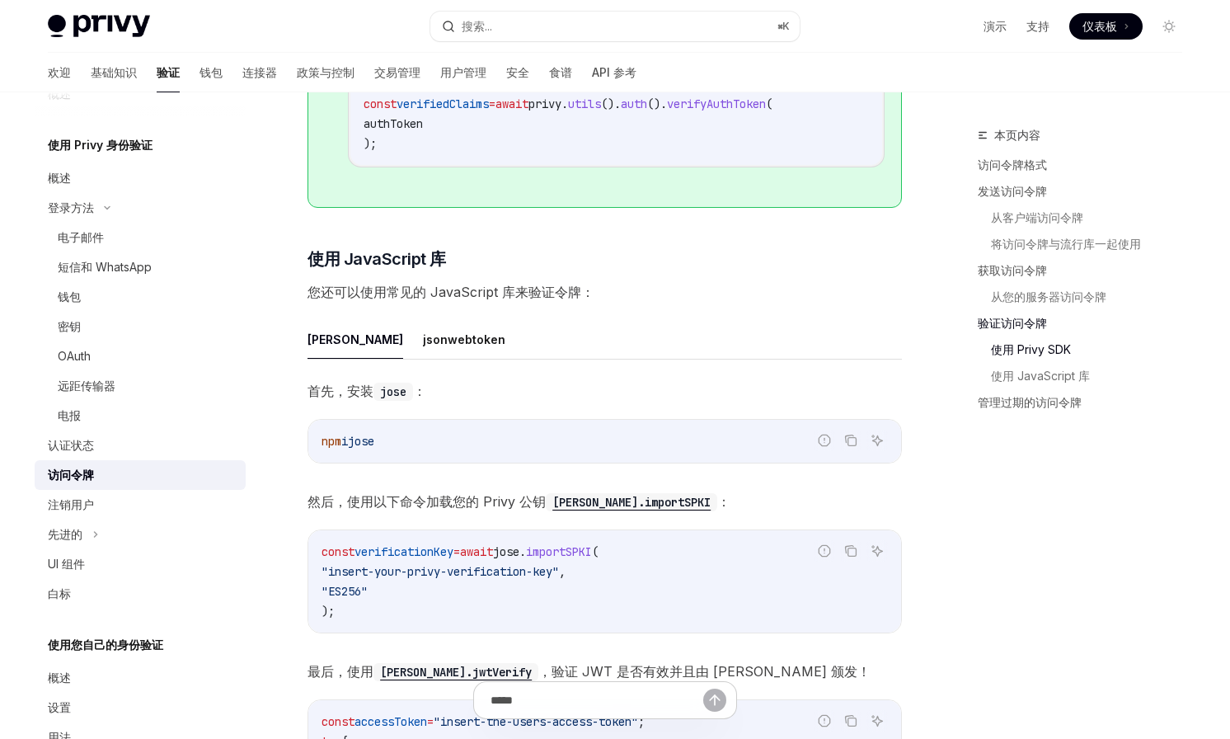
scroll to position [3692, 0]
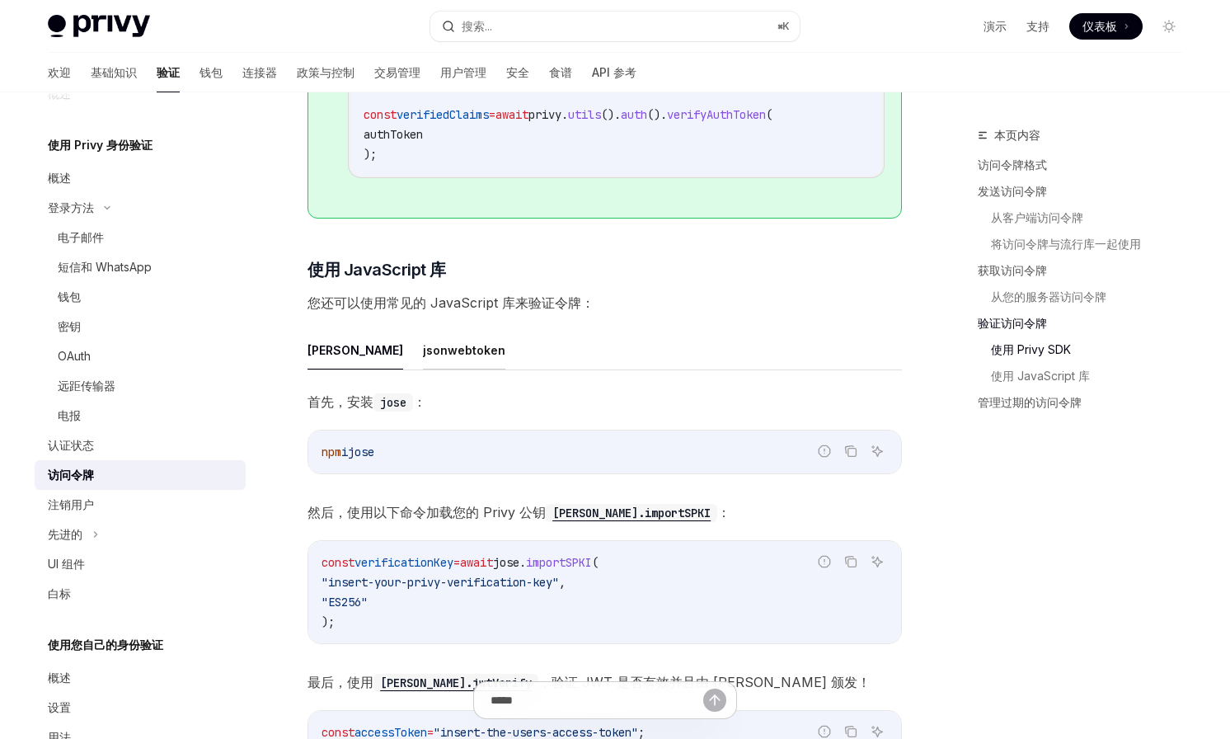
click at [423, 357] on font "jsonwebtoken" at bounding box center [464, 350] width 82 height 14
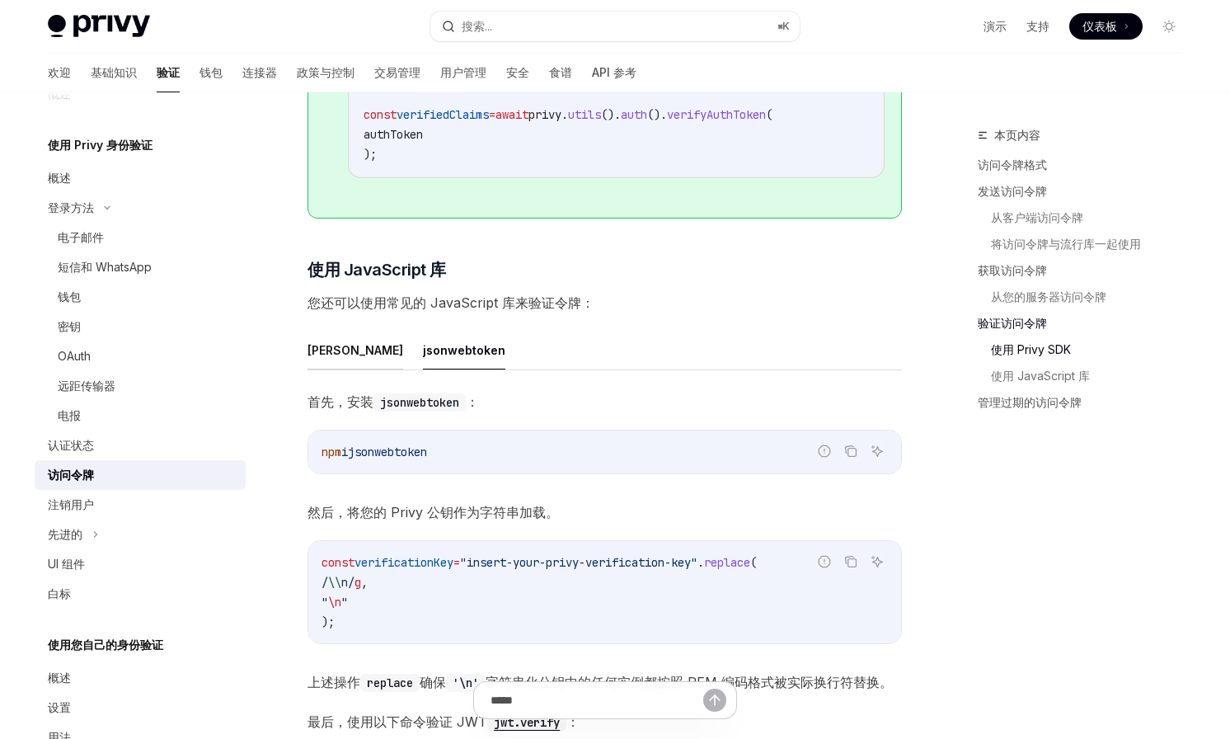
click at [318, 357] on font "[PERSON_NAME]" at bounding box center [356, 350] width 96 height 14
type textarea "*"
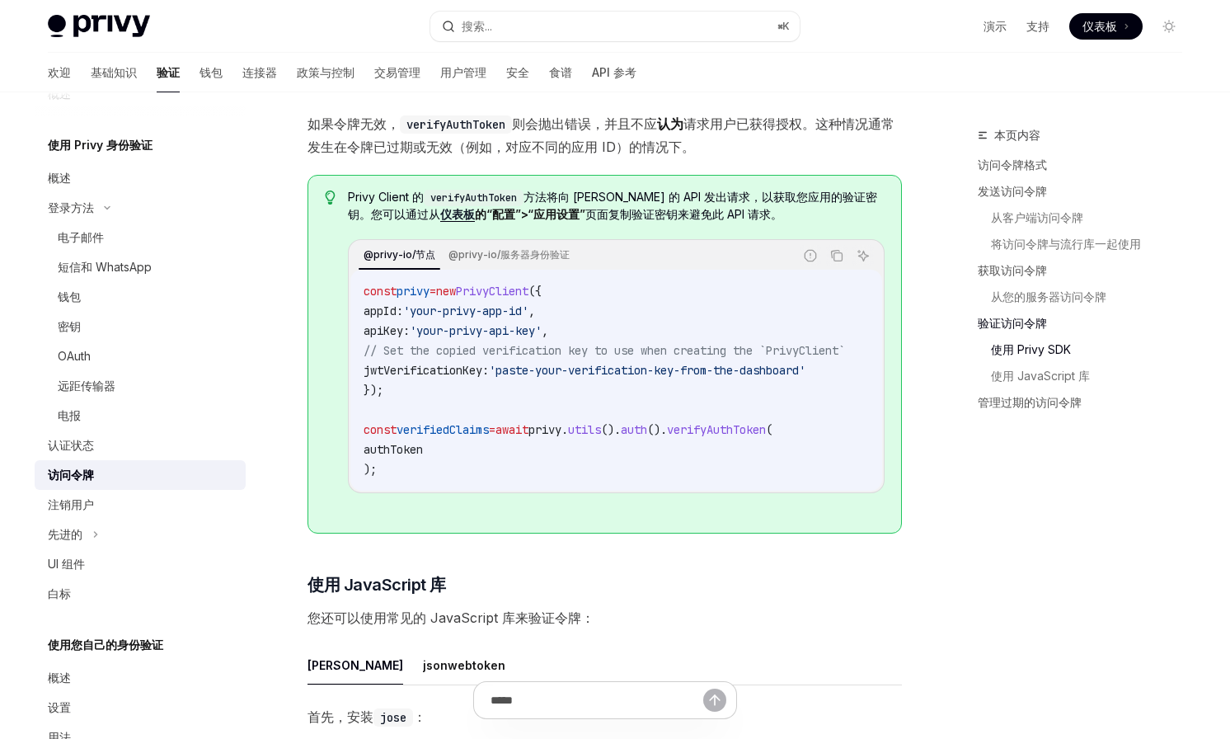
scroll to position [3382, 0]
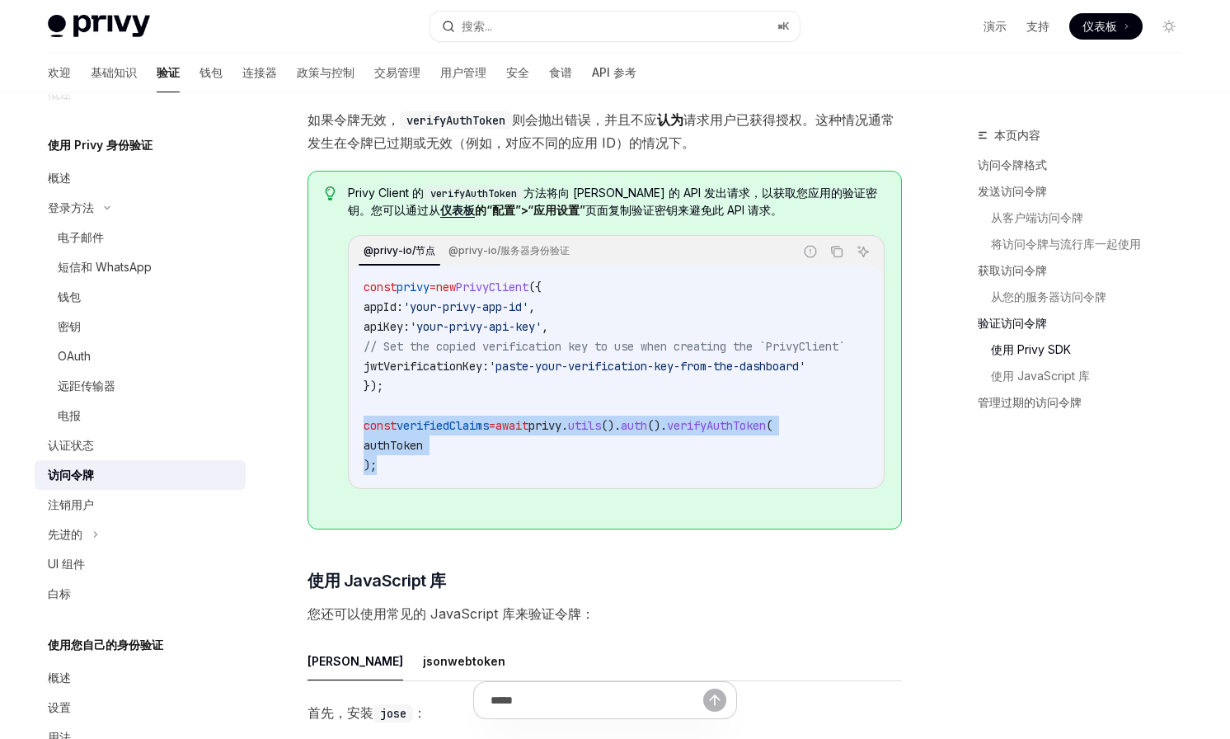
drag, startPoint x: 384, startPoint y: 468, endPoint x: 347, endPoint y: 438, distance: 48.0
click at [348, 438] on div "@privy-io/节点 @privy-io/服务器身份验证 报告错误代码 复制 询问人工智能 const privy = new PrivyClient (…" at bounding box center [616, 362] width 537 height 254
copy code "const verifiedClaims = await privy . utils (). auth (). verifyAuthToken ( authT…"
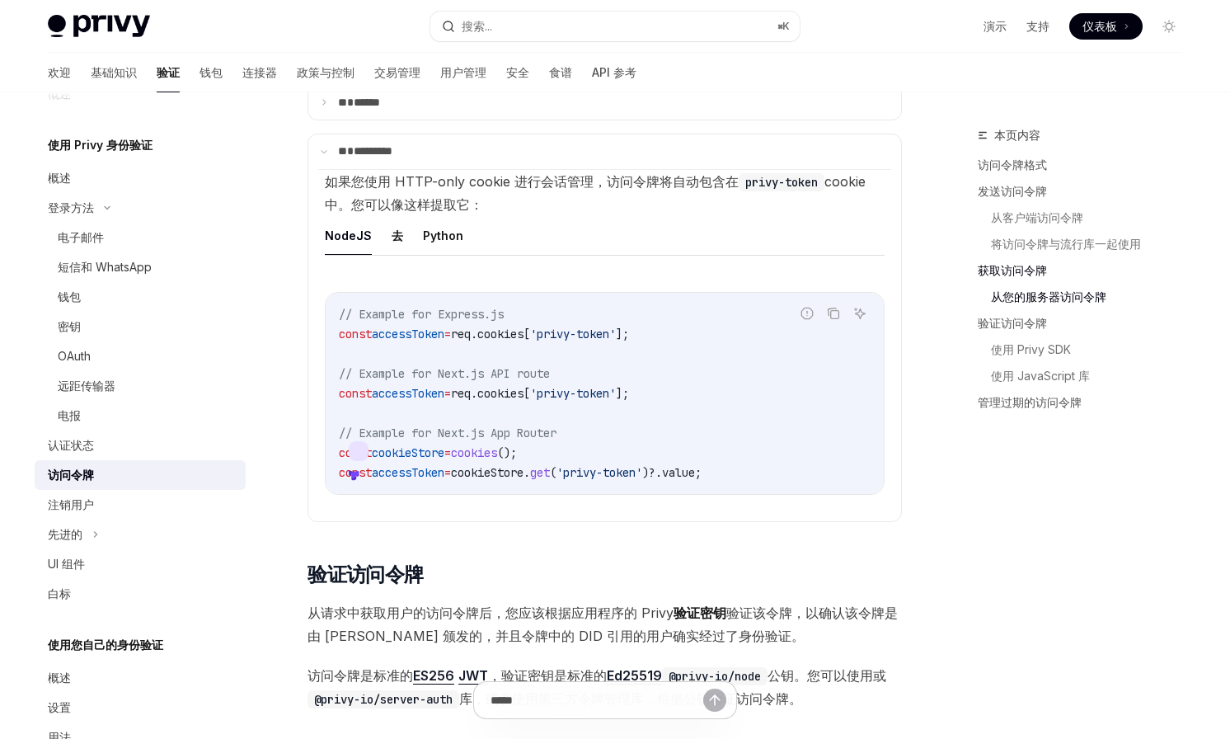
scroll to position [2148, 0]
copy span "cookies [ 'privy-token' ]"
drag, startPoint x: 506, startPoint y: 335, endPoint x: 659, endPoint y: 330, distance: 152.6
click at [629, 330] on span "const accessToken = req . cookies [ 'privy-token' ];" at bounding box center [484, 334] width 290 height 15
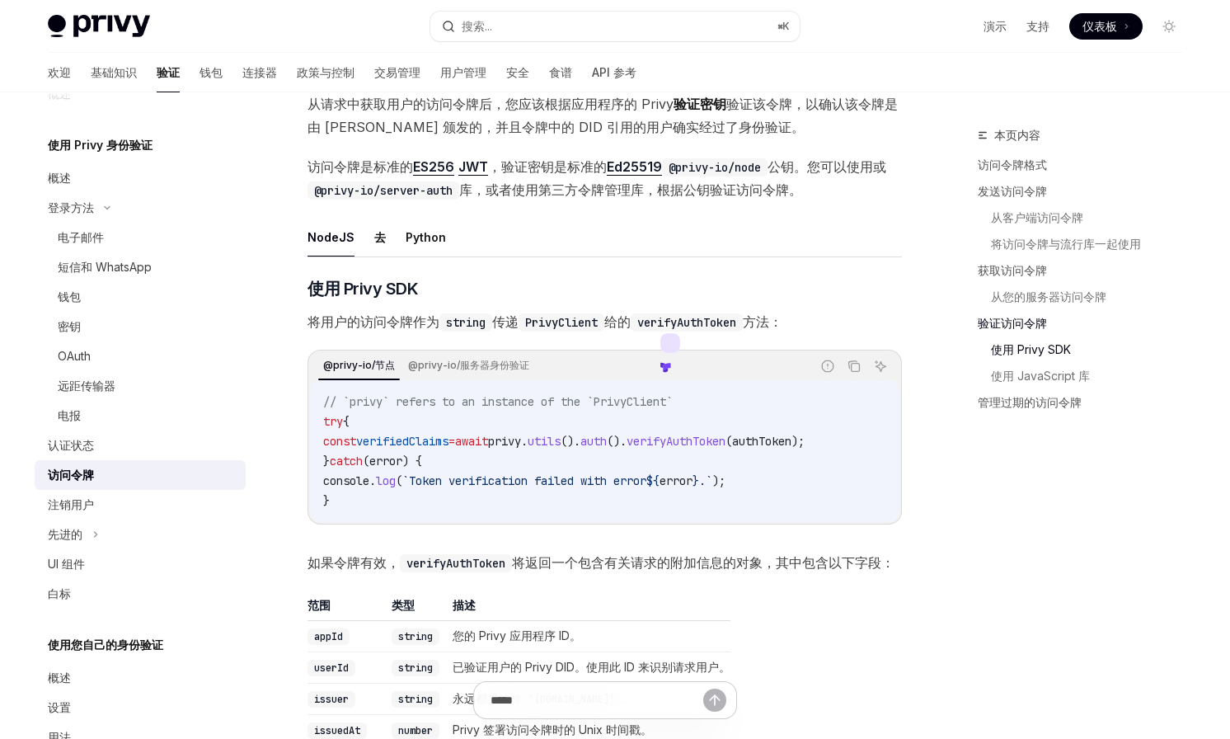
scroll to position [2668, 0]
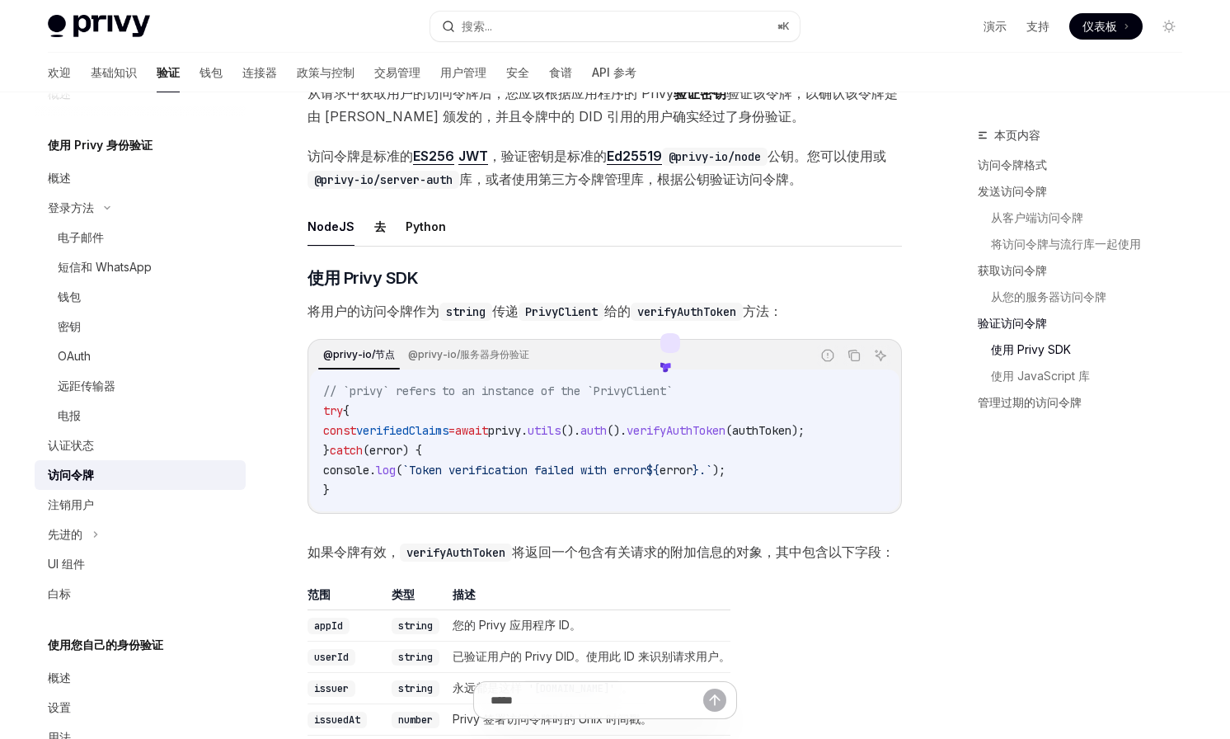
click at [792, 430] on span "authToken" at bounding box center [761, 430] width 59 height 15
copy span "authToken"
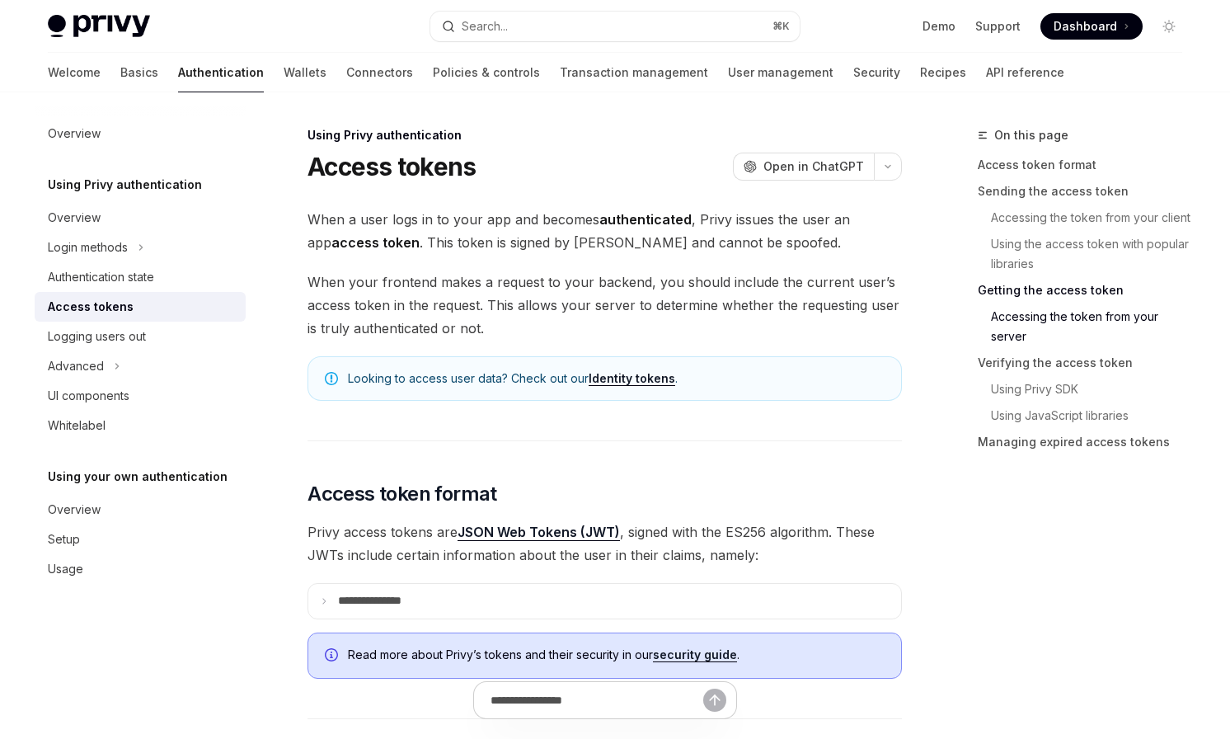
scroll to position [2340, 0]
